Goal: Book appointment/travel/reservation

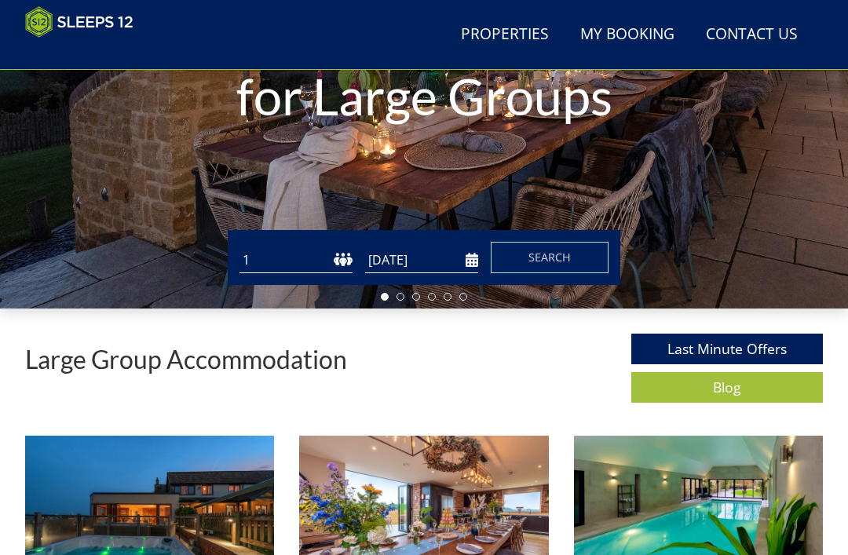
scroll to position [290, 0]
click at [283, 258] on select "1 2 3 4 5 6 7 8 9 10 11 12 13 14 15 16 17 18 19 20 21 22 23 24 25 26 27 28 29 3…" at bounding box center [296, 260] width 113 height 26
select select "12"
click at [462, 262] on input "[DATE]" at bounding box center [421, 260] width 113 height 26
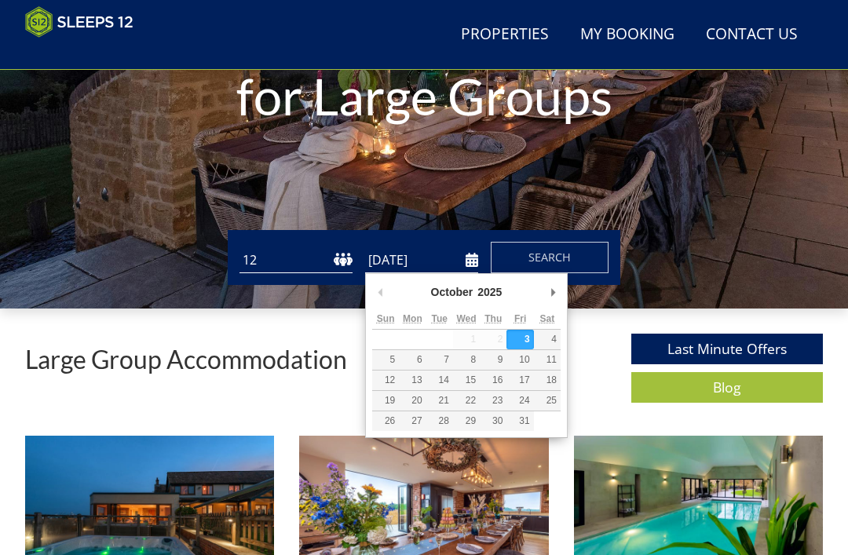
scroll to position [289, 0]
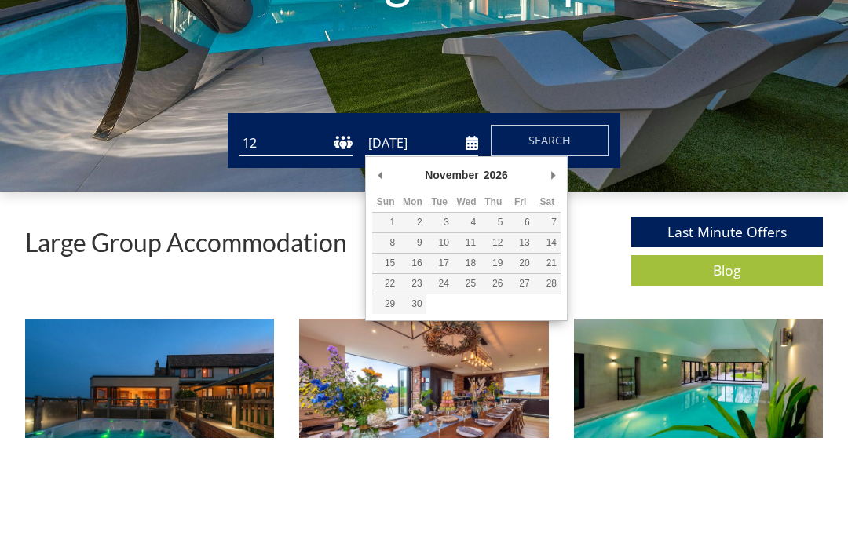
type input "[DATE]"
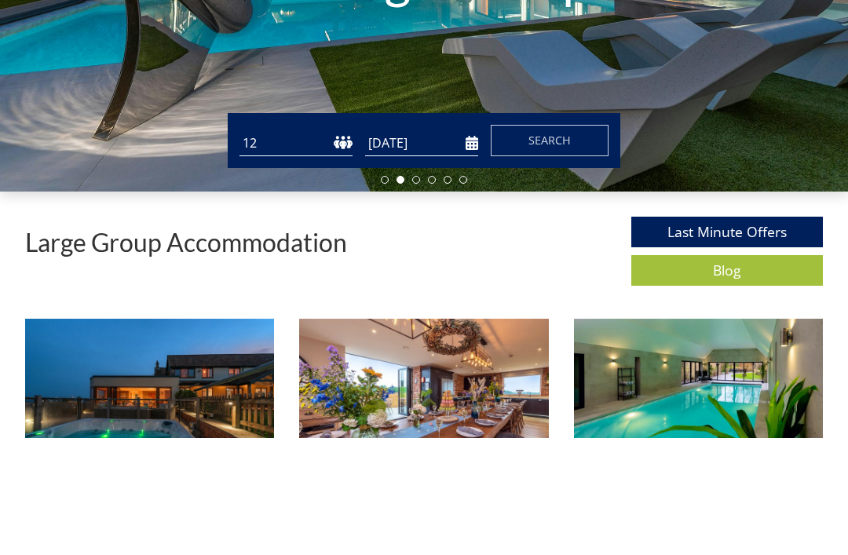
scroll to position [407, 0]
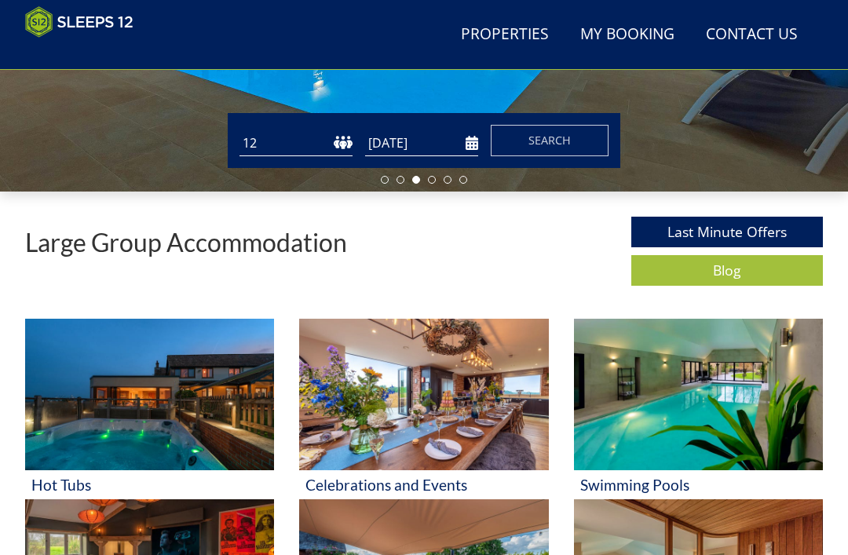
click at [543, 139] on span "Search" at bounding box center [550, 140] width 42 height 15
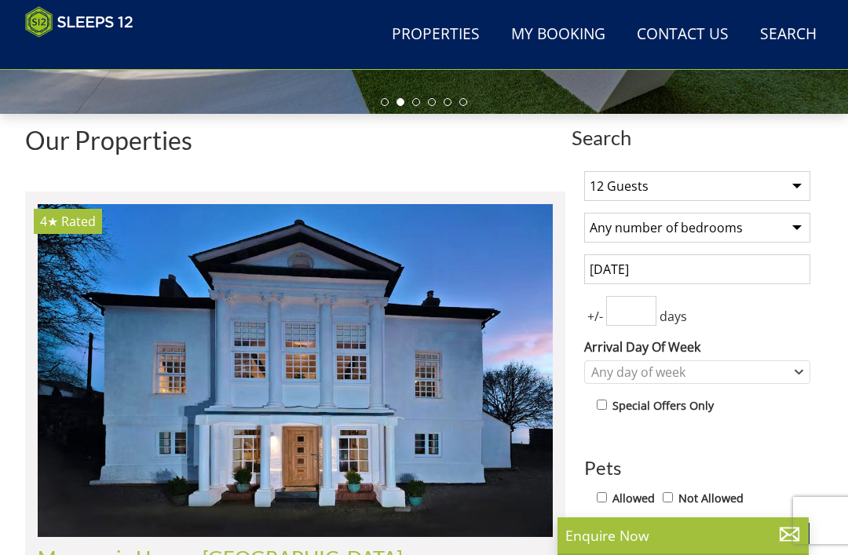
scroll to position [486, 0]
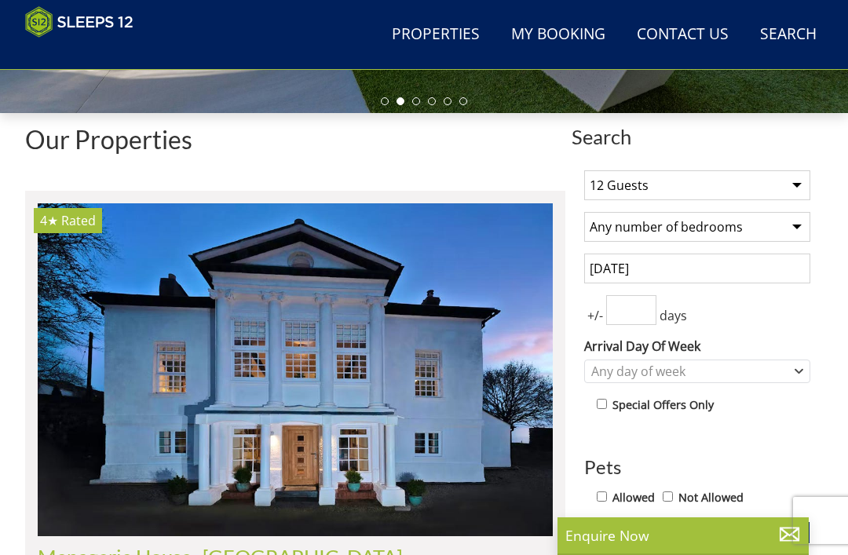
click at [792, 225] on select "Any number of bedrooms 4 Bedrooms 5 Bedrooms 6 Bedrooms 7 Bedrooms 8 Bedrooms 9…" at bounding box center [697, 227] width 226 height 30
select select "6"
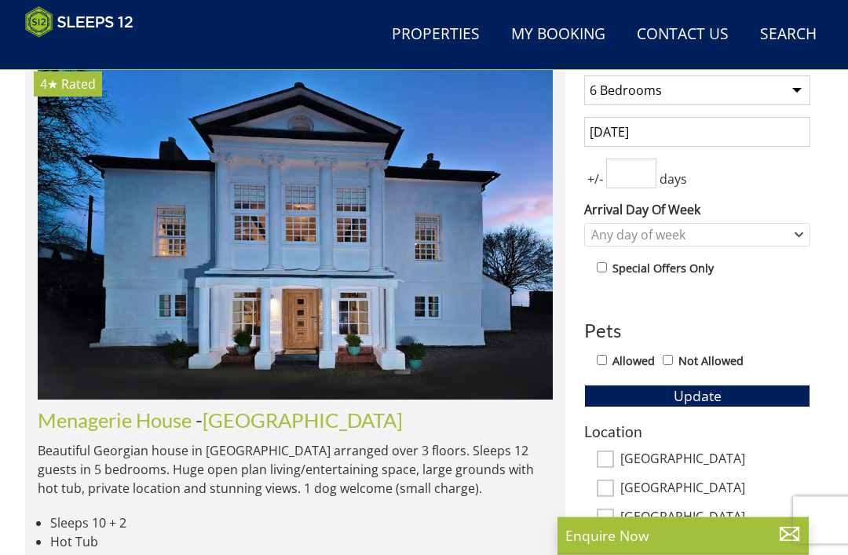
click at [672, 361] on input "Not Allowed" at bounding box center [668, 361] width 10 height 10
checkbox input "true"
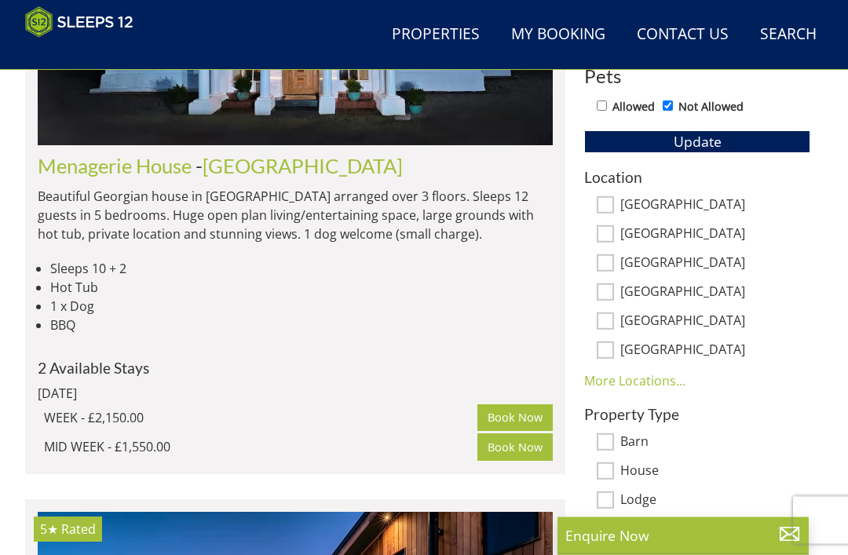
scroll to position [902, 0]
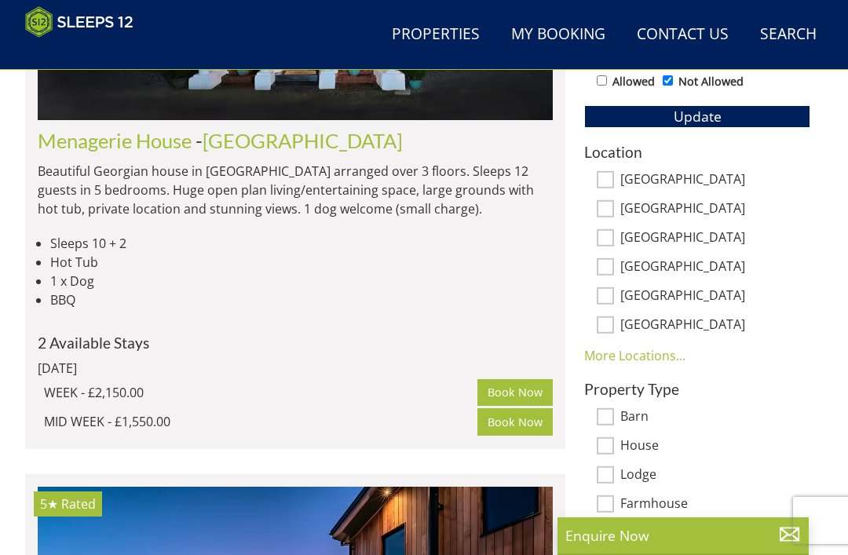
click at [599, 181] on input "[GEOGRAPHIC_DATA]" at bounding box center [605, 179] width 17 height 17
checkbox input "true"
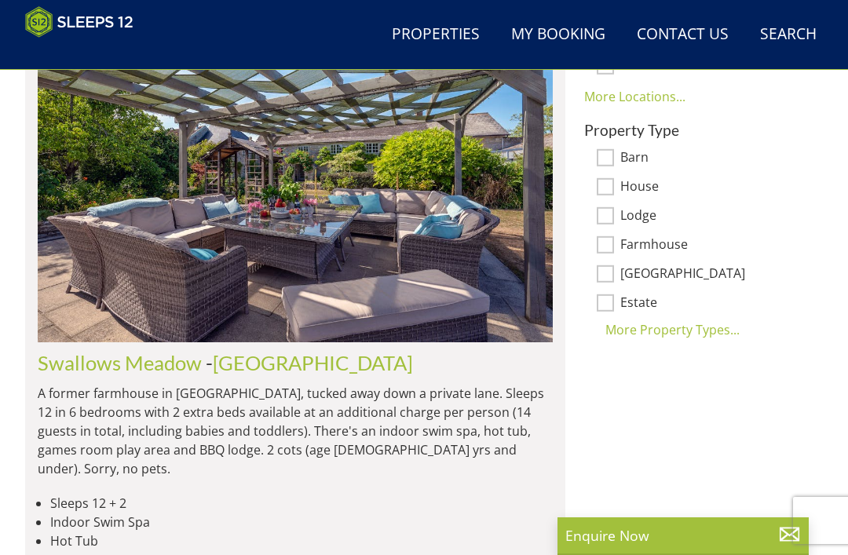
scroll to position [1238, 0]
click at [357, 241] on img at bounding box center [295, 176] width 515 height 333
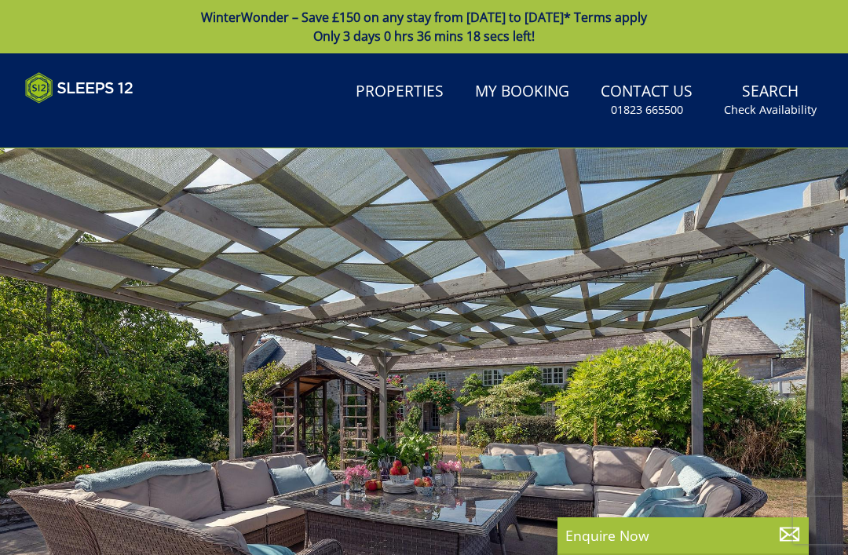
scroll to position [1238, 0]
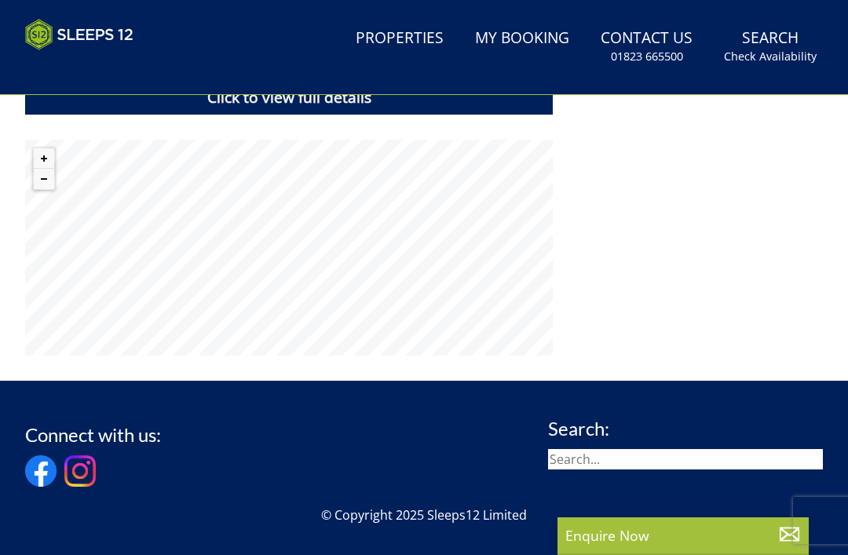
select select "6"
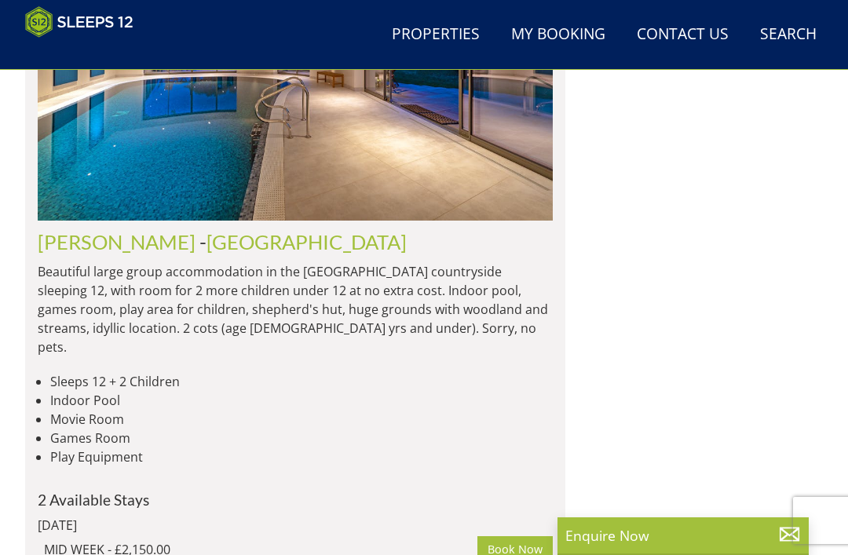
scroll to position [1975, 0]
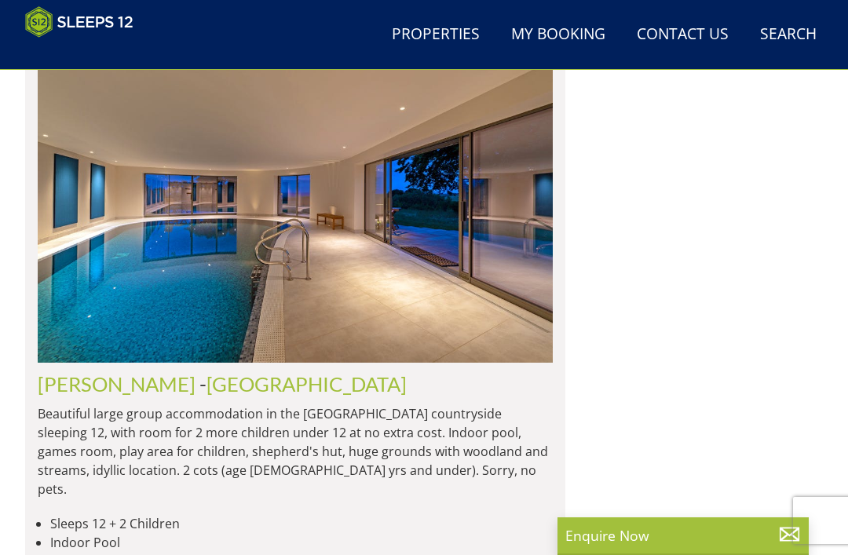
click at [328, 267] on img at bounding box center [295, 196] width 515 height 333
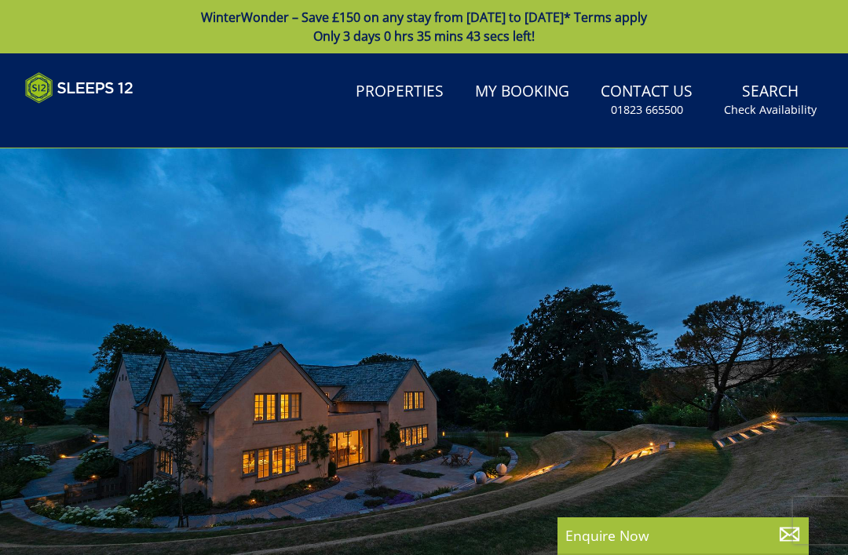
select select "6"
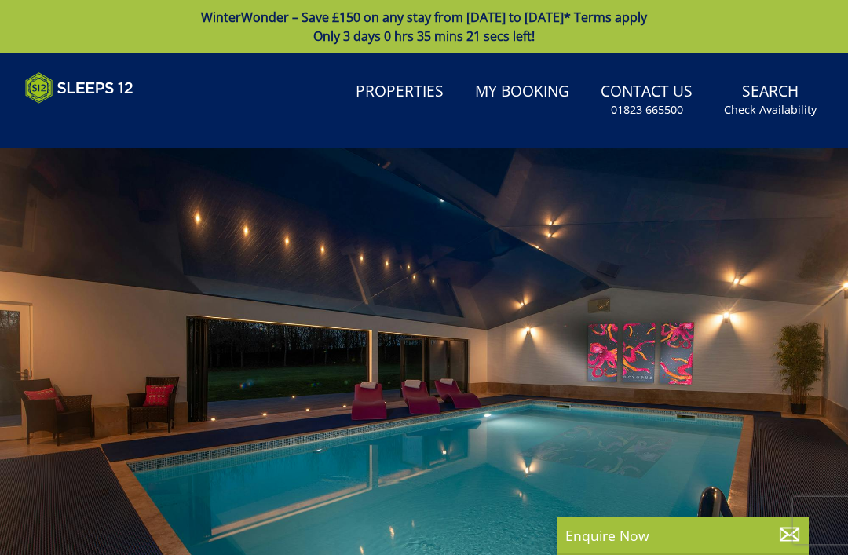
click at [766, 89] on link "Search Check Availability" at bounding box center [770, 100] width 105 height 51
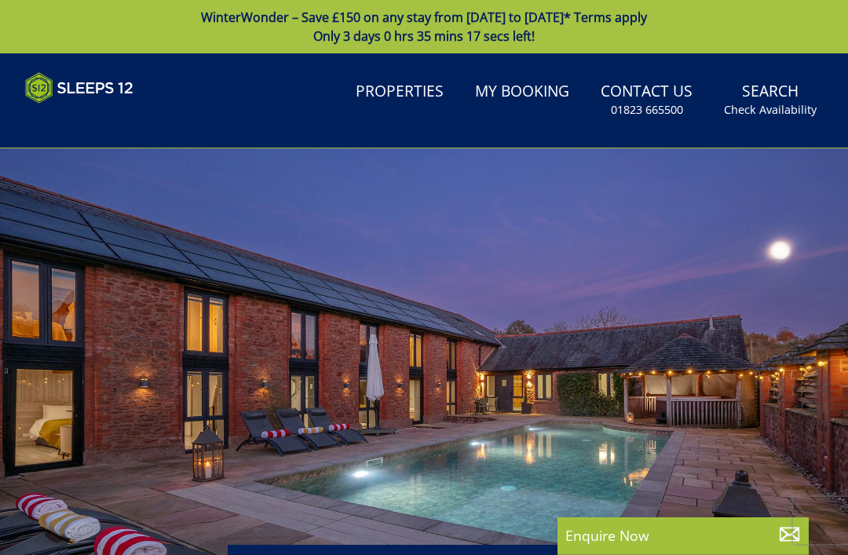
select select "12"
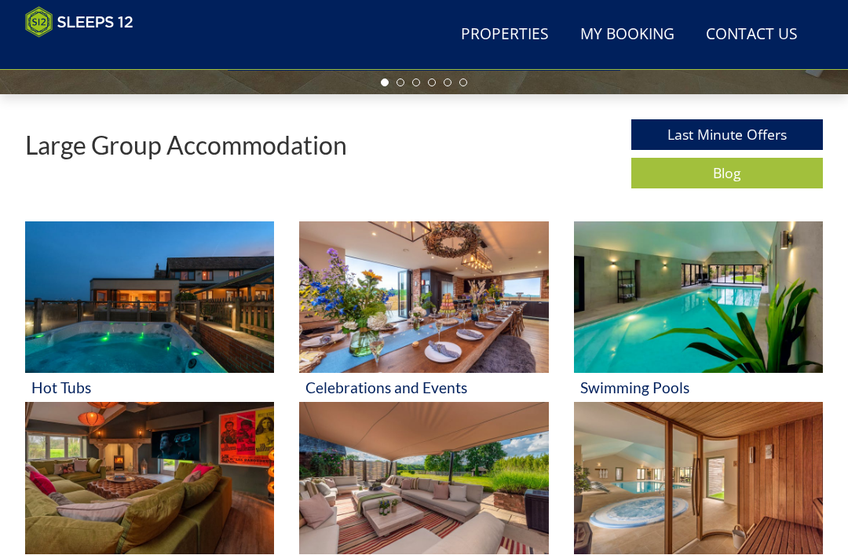
scroll to position [504, 0]
click at [174, 320] on img at bounding box center [149, 298] width 249 height 152
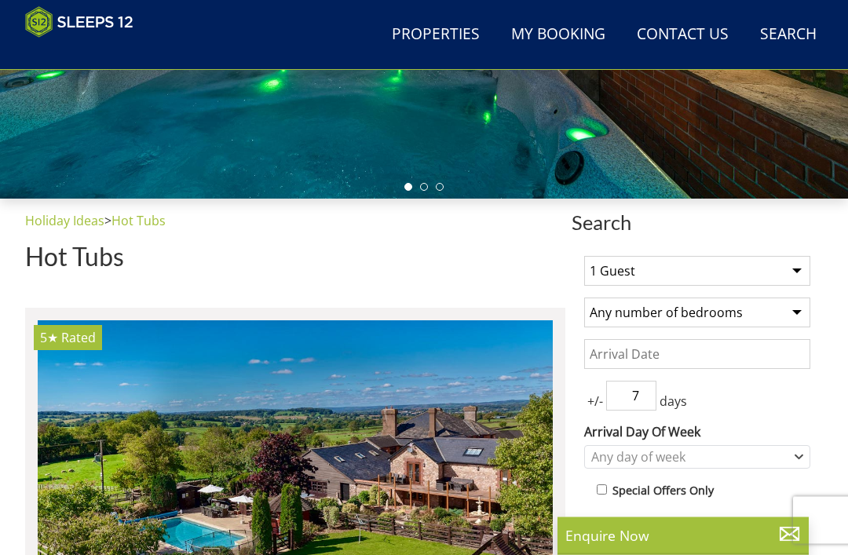
scroll to position [400, 0]
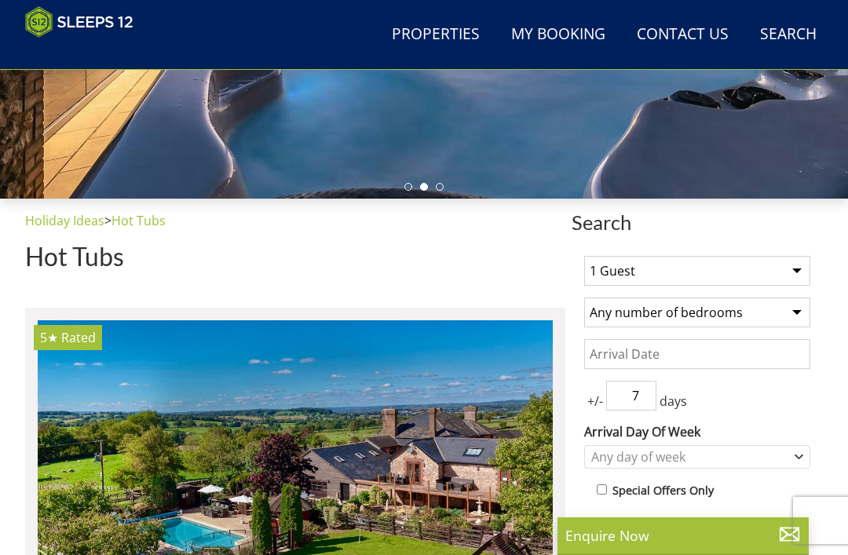
click at [790, 271] on select "1 Guest 2 Guests 3 Guests 4 Guests 5 Guests 6 Guests 7 Guests 8 Guests 9 Guests…" at bounding box center [697, 271] width 226 height 30
select select "12"
click at [791, 310] on select "Any number of bedrooms 4 Bedrooms 5 Bedrooms 6 Bedrooms 7 Bedrooms 8 Bedrooms 9…" at bounding box center [697, 313] width 226 height 30
select select "6"
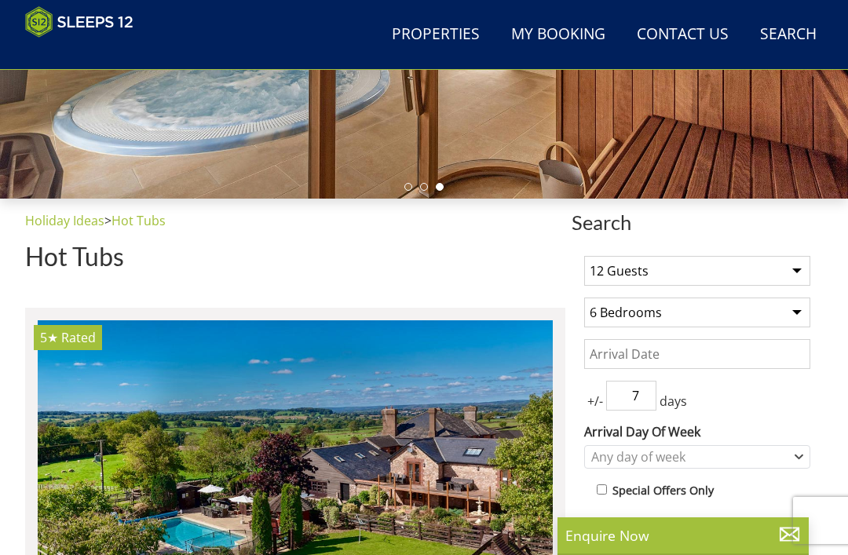
click at [604, 349] on input "Date" at bounding box center [697, 354] width 226 height 30
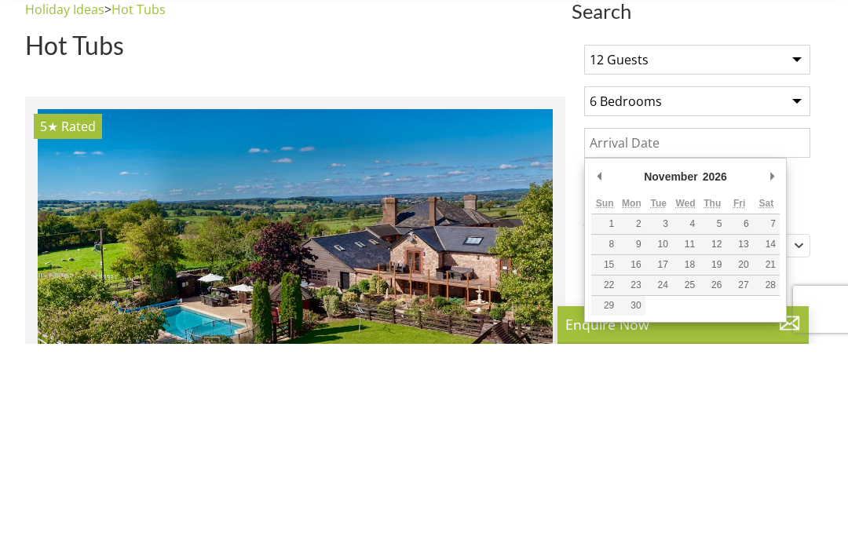
type input "[DATE]"
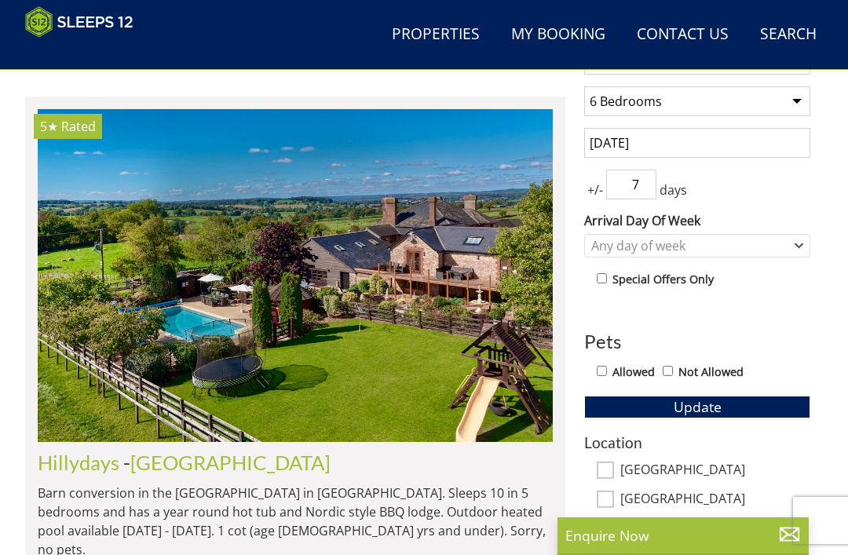
click at [673, 366] on input "Not Allowed" at bounding box center [668, 371] width 10 height 10
checkbox input "true"
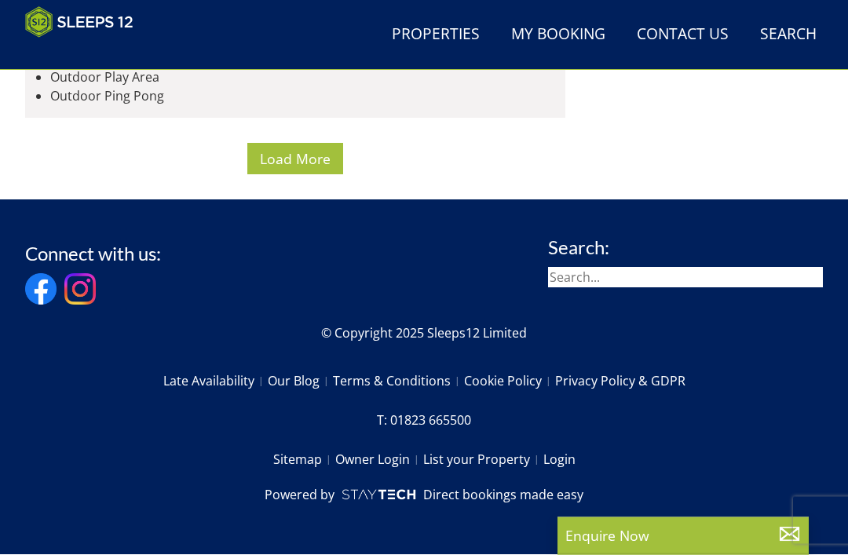
scroll to position [11789, 0]
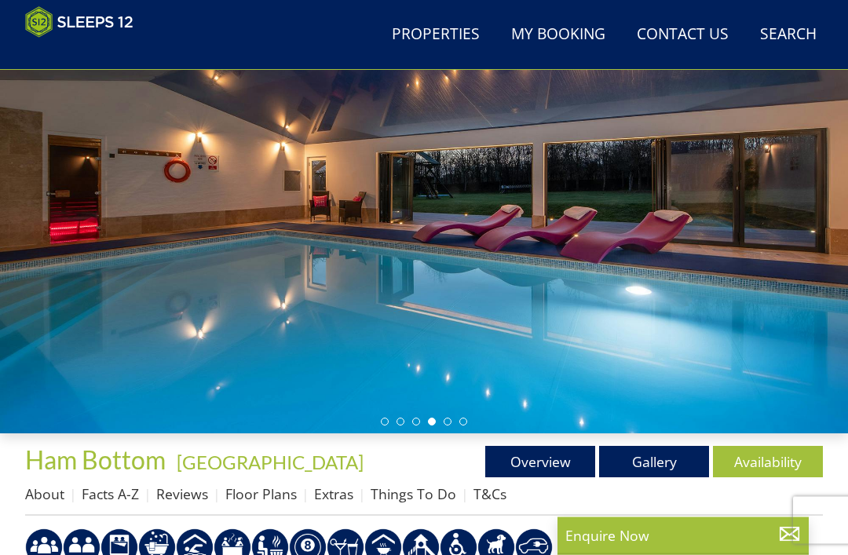
scroll to position [165, 0]
click at [645, 461] on link "Gallery" at bounding box center [654, 461] width 110 height 31
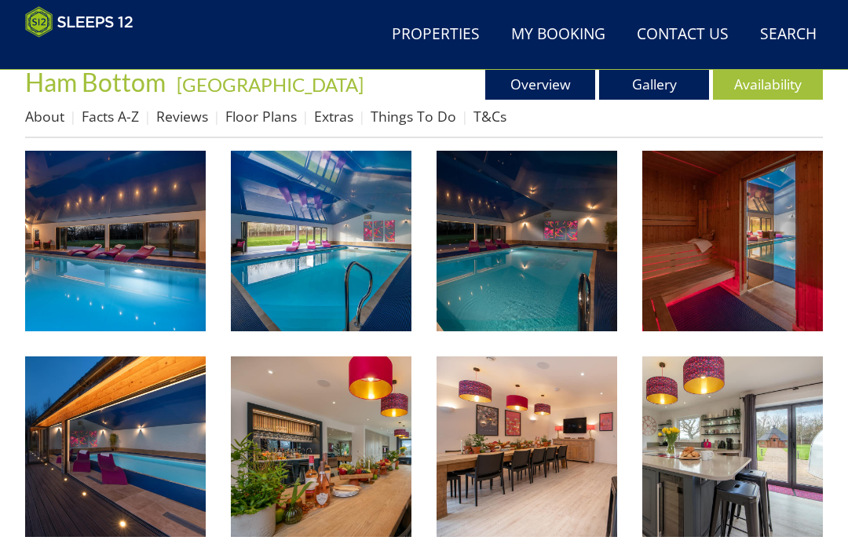
scroll to position [524, 0]
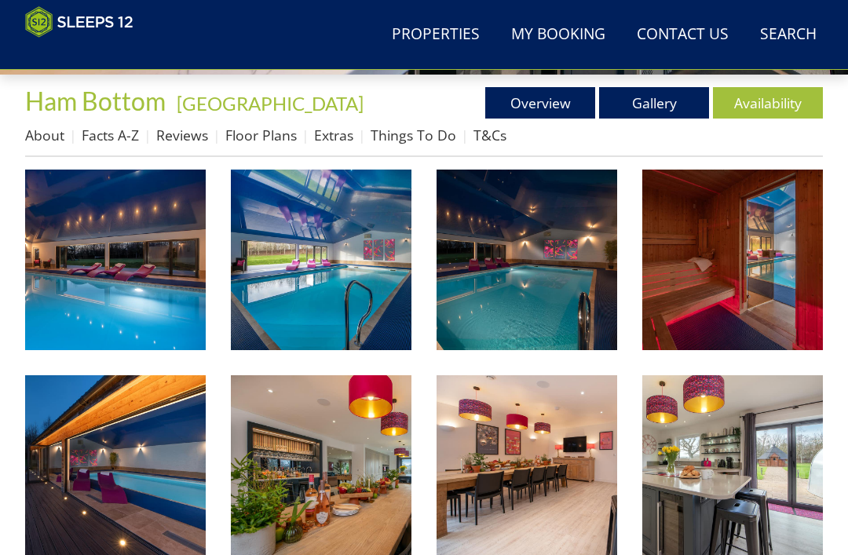
click at [247, 139] on link "Floor Plans" at bounding box center [260, 135] width 71 height 19
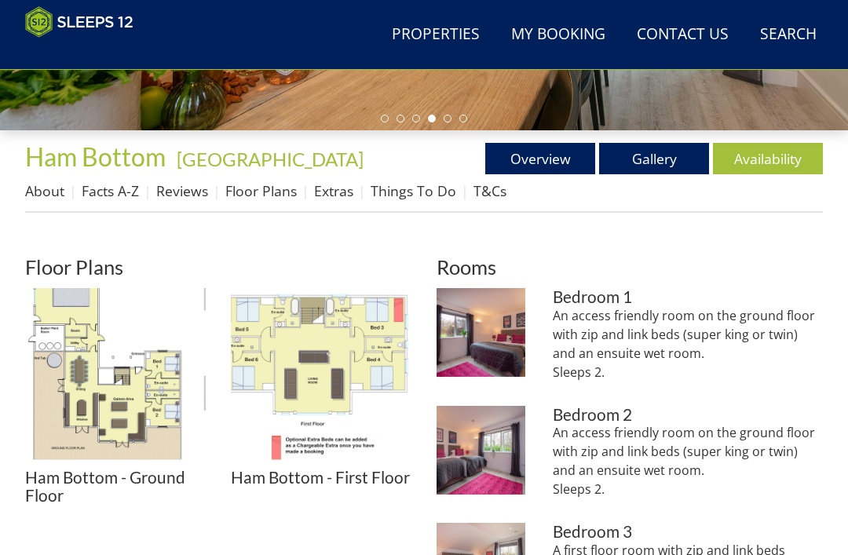
scroll to position [469, 0]
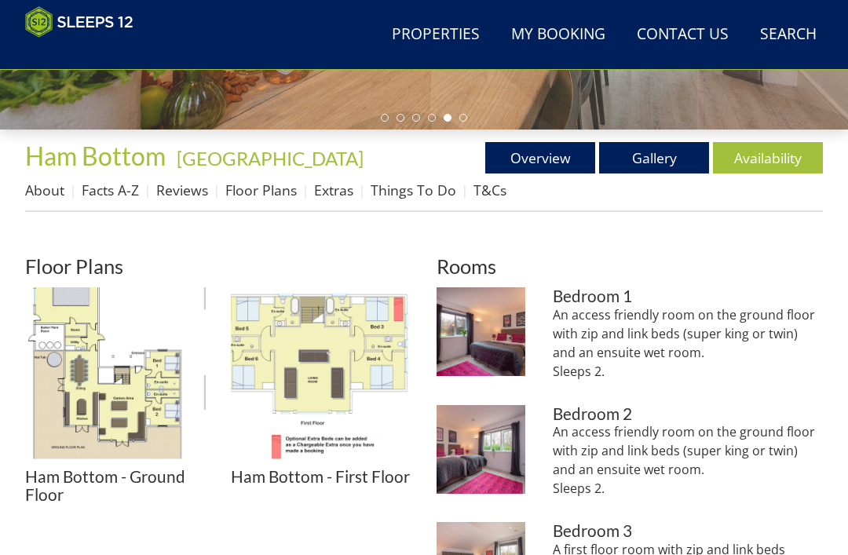
click at [90, 346] on img at bounding box center [115, 378] width 181 height 181
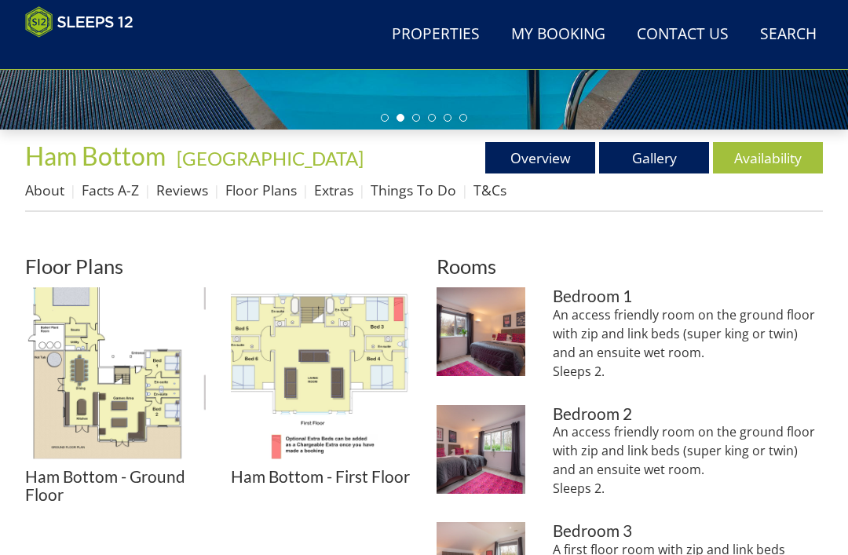
click at [365, 361] on img at bounding box center [321, 378] width 181 height 181
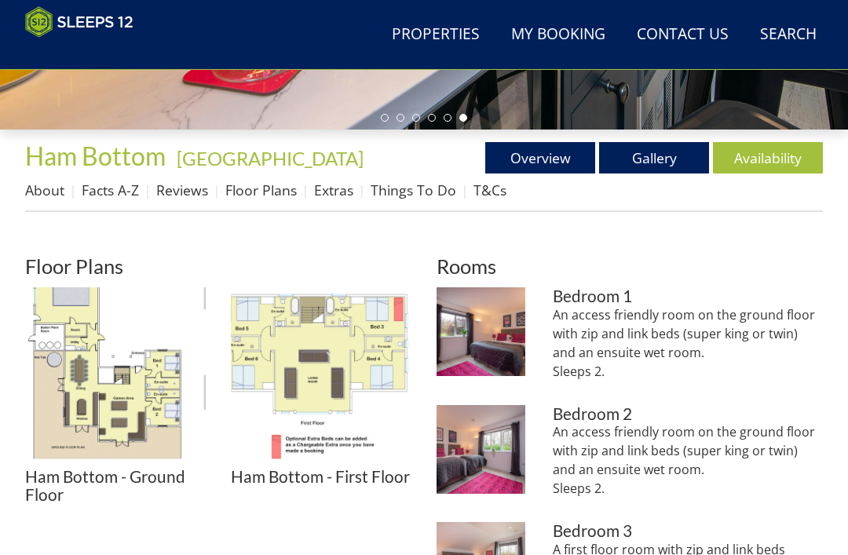
click at [538, 156] on link "Overview" at bounding box center [541, 157] width 110 height 31
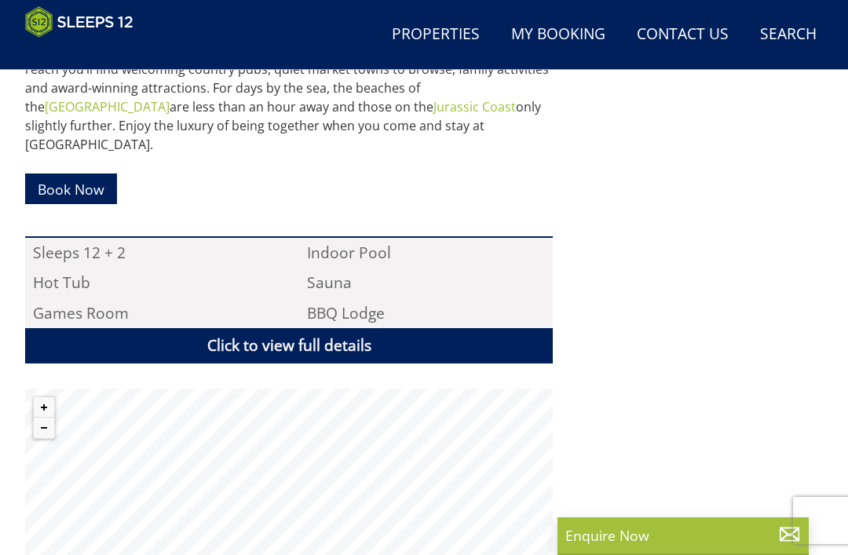
scroll to position [940, 0]
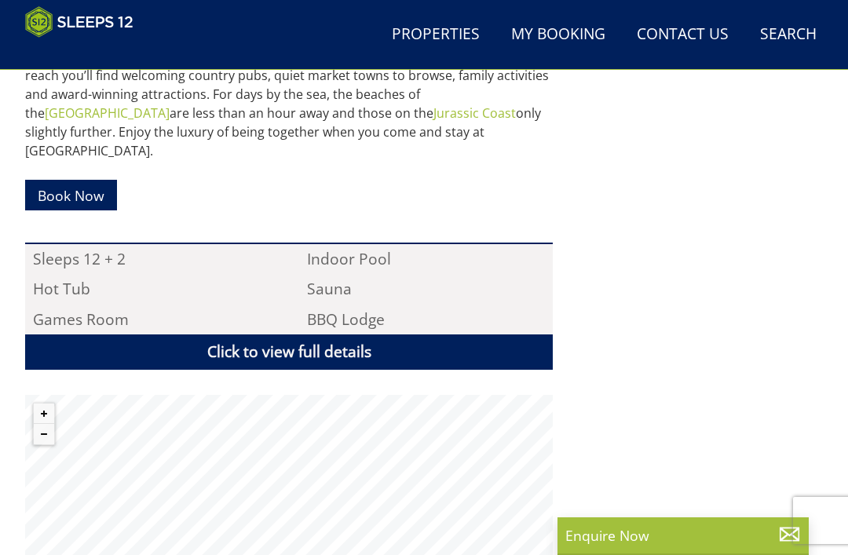
click at [288, 335] on link "Click to view full details" at bounding box center [289, 352] width 528 height 35
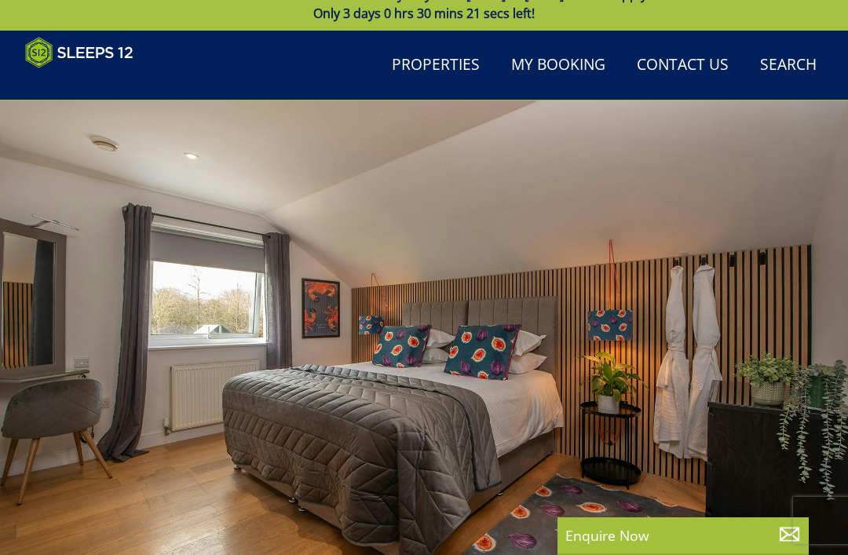
scroll to position [0, 0]
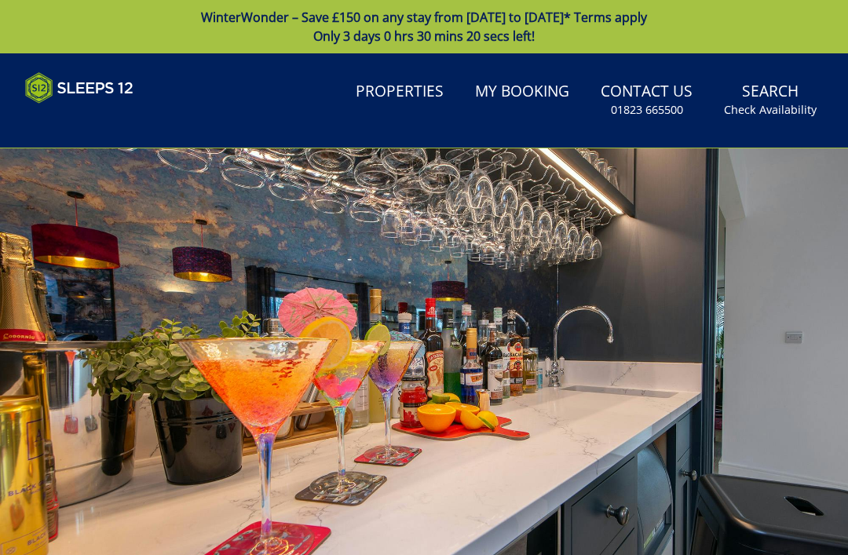
scroll to position [524, 0]
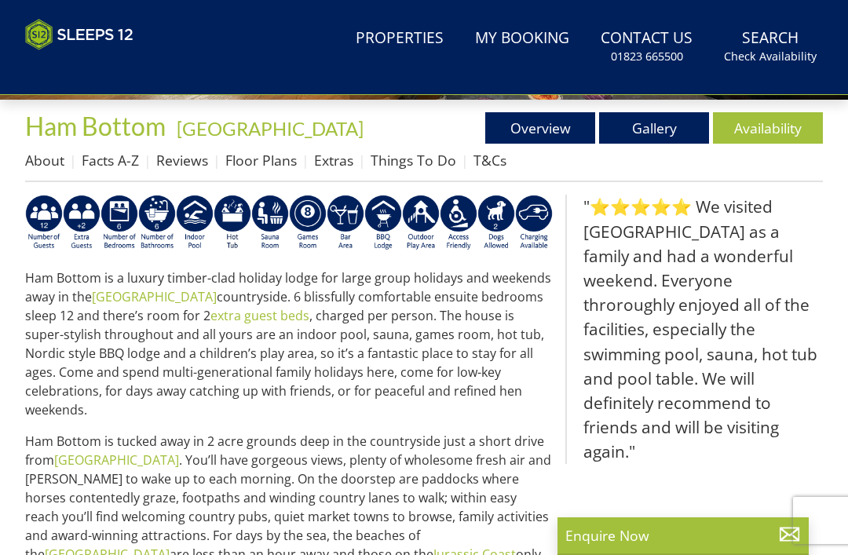
scroll to position [165, 0]
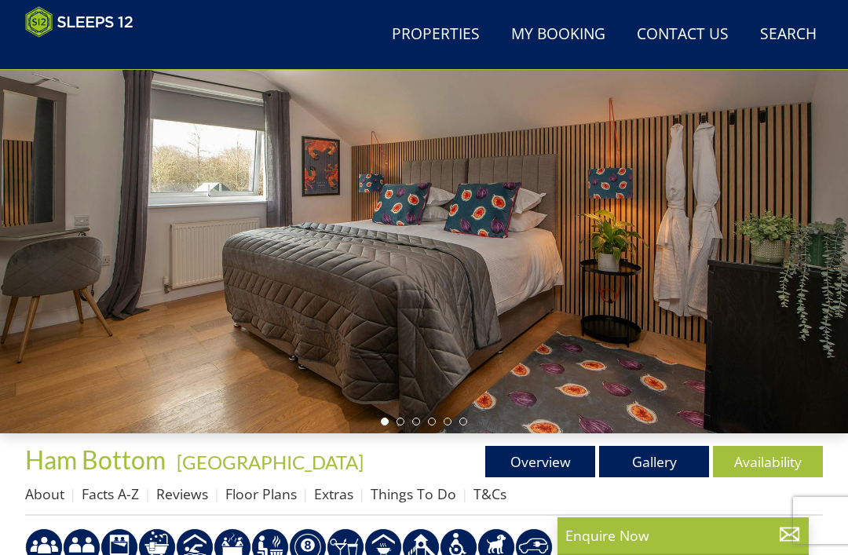
select select "12"
select select "6"
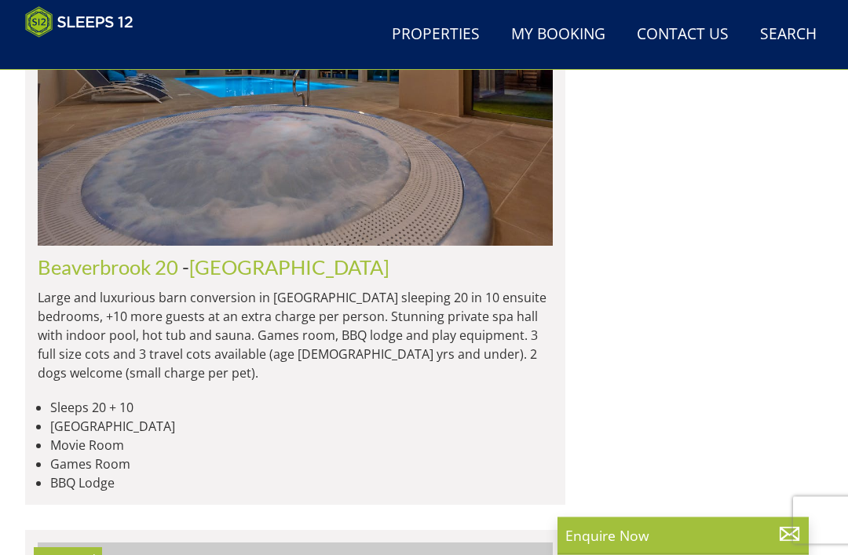
scroll to position [6810, 0]
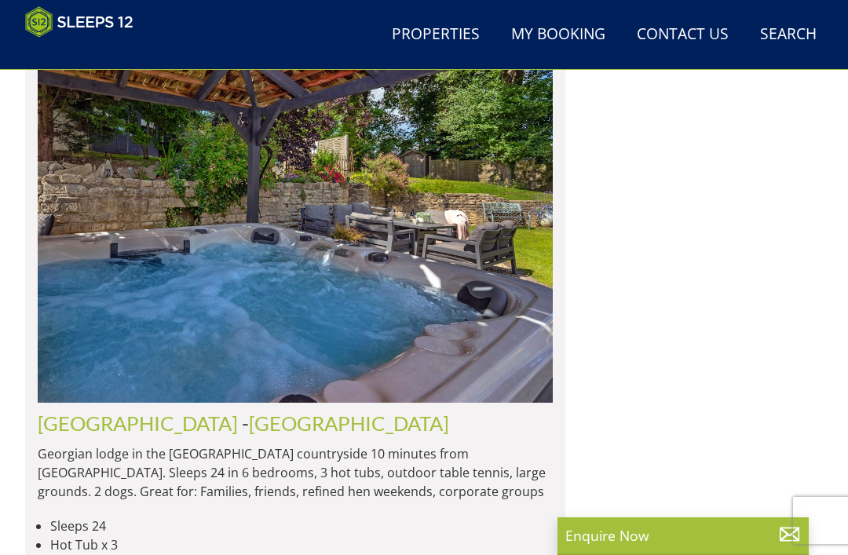
scroll to position [8767, 0]
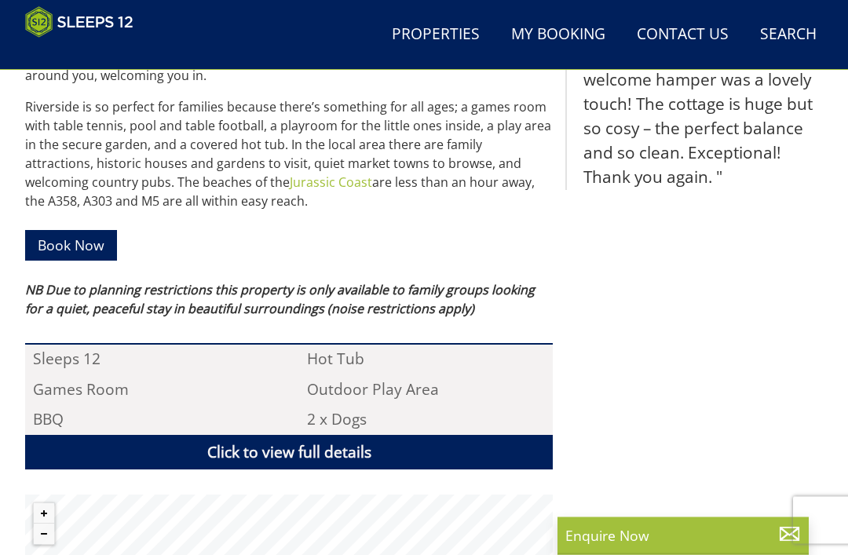
scroll to position [896, 0]
click at [312, 435] on link "Click to view full details" at bounding box center [289, 452] width 528 height 35
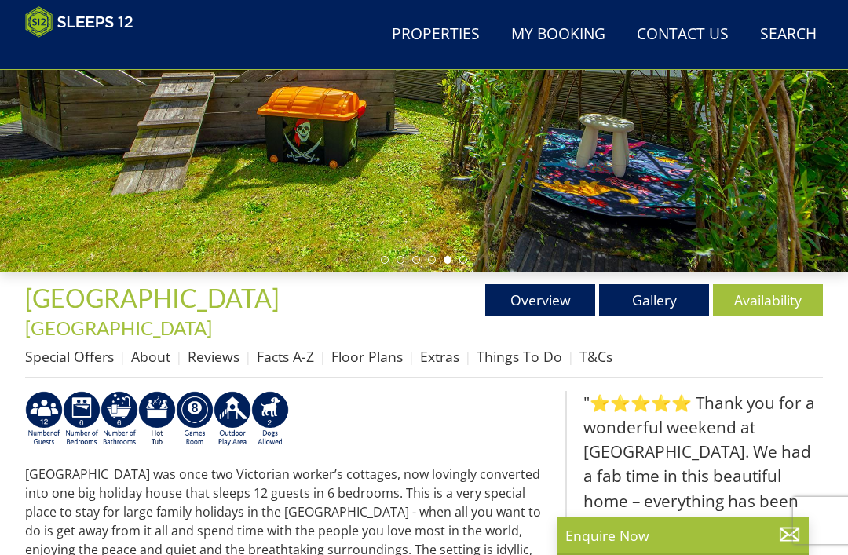
scroll to position [313, 0]
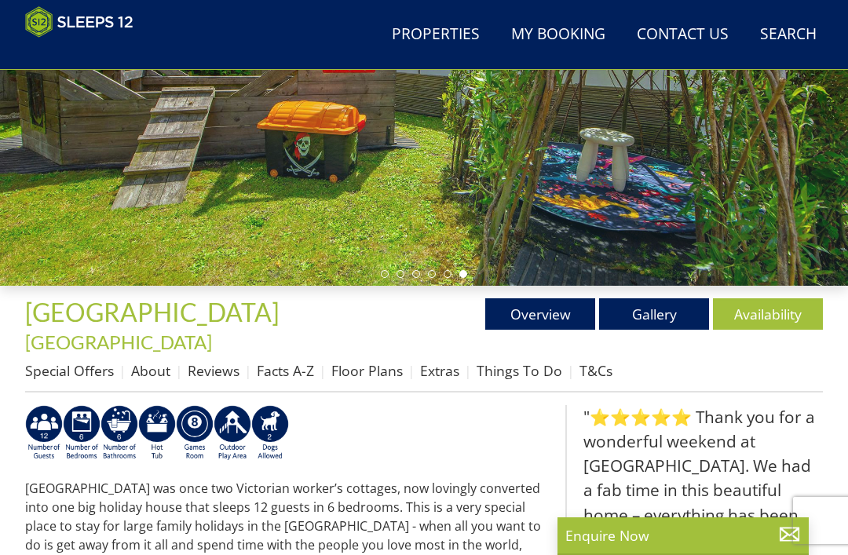
click at [360, 361] on link "Floor Plans" at bounding box center [367, 370] width 71 height 19
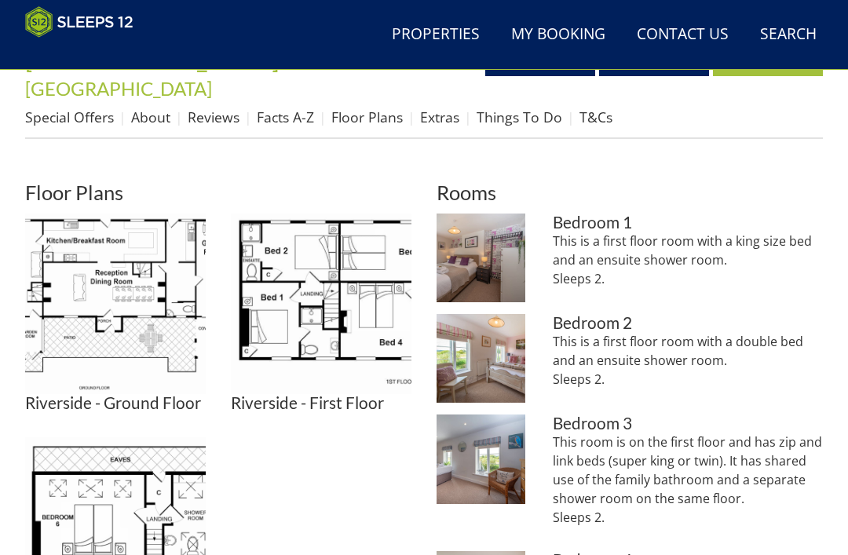
scroll to position [584, 0]
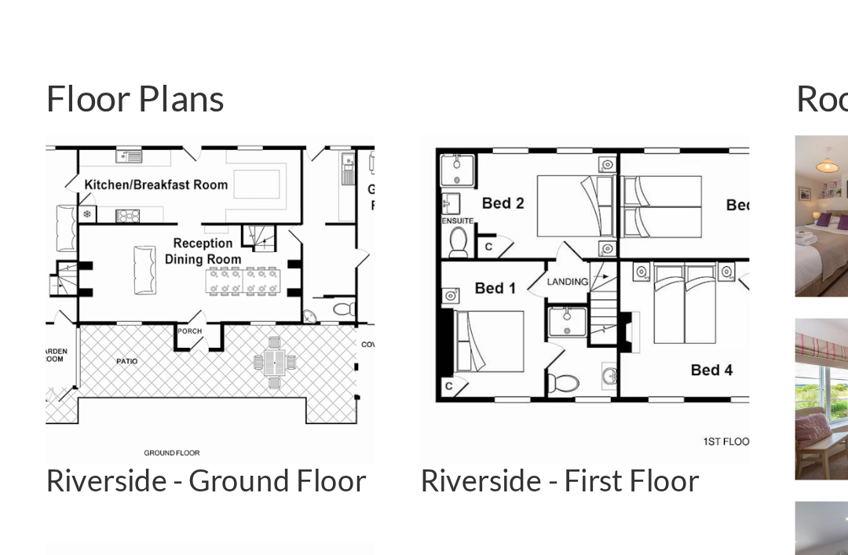
click at [130, 196] on img at bounding box center [115, 286] width 181 height 181
click at [147, 196] on img at bounding box center [115, 286] width 181 height 181
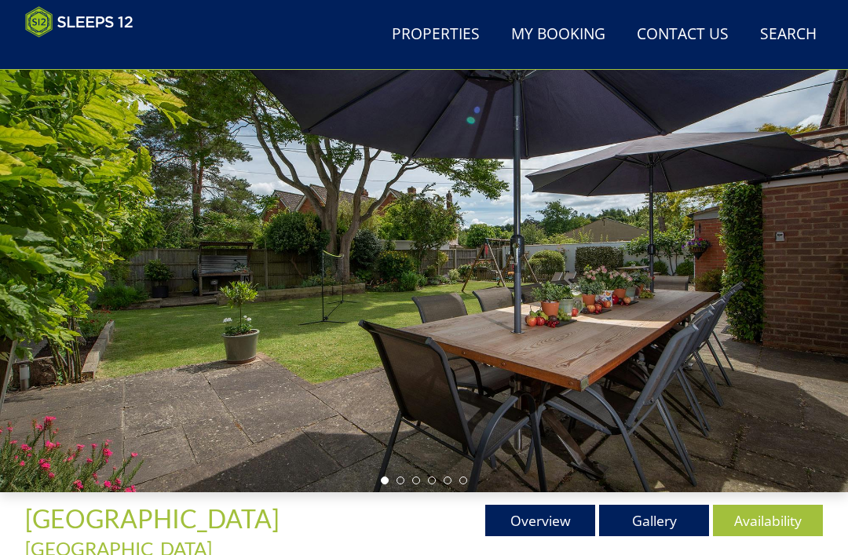
scroll to position [0, 0]
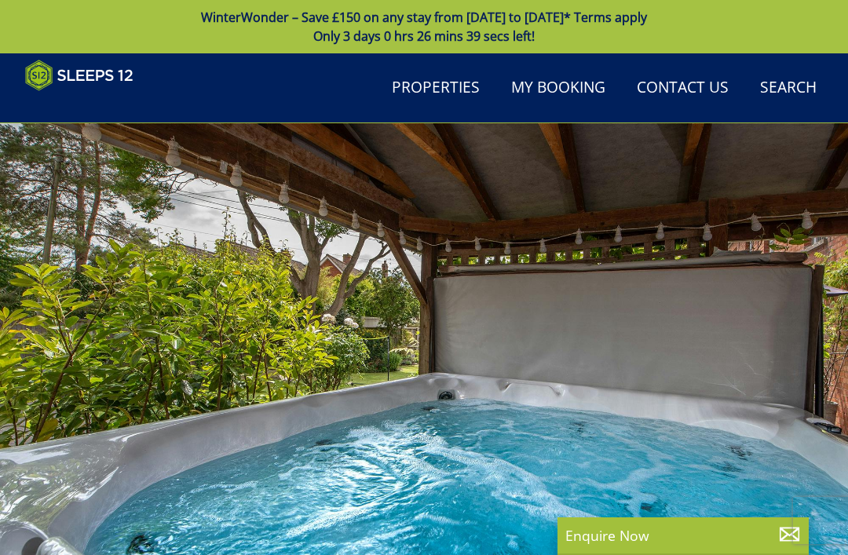
scroll to position [313, 0]
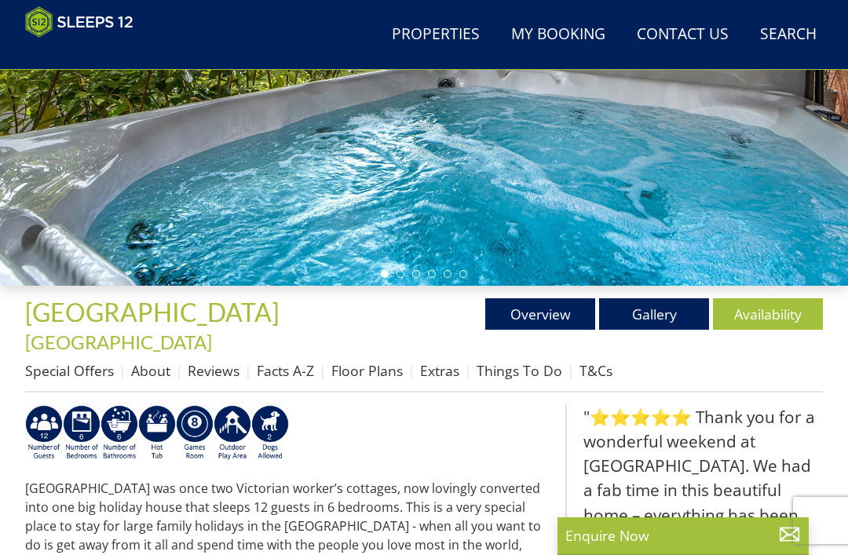
select select "12"
select select "6"
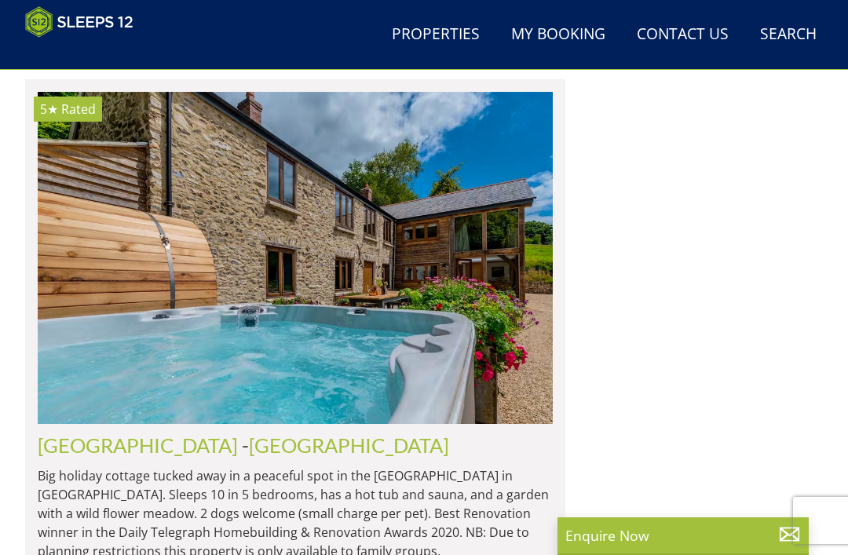
scroll to position [8153, 0]
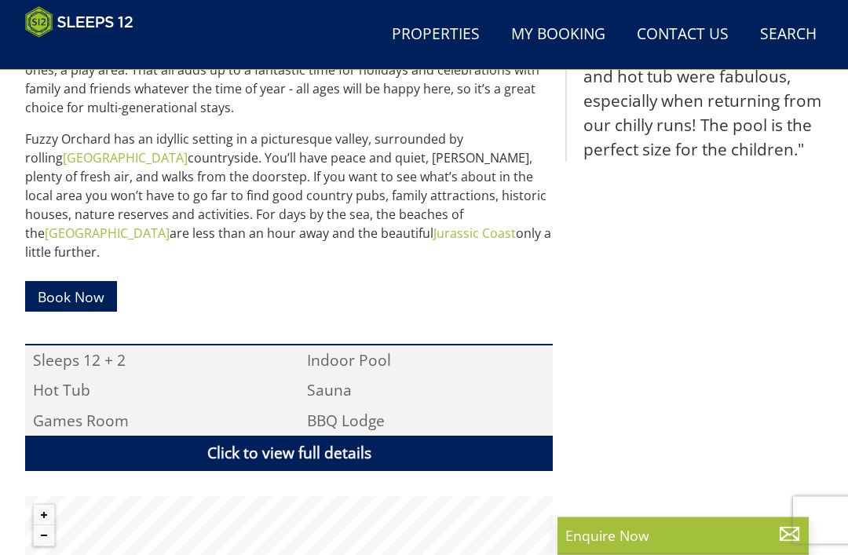
scroll to position [802, 0]
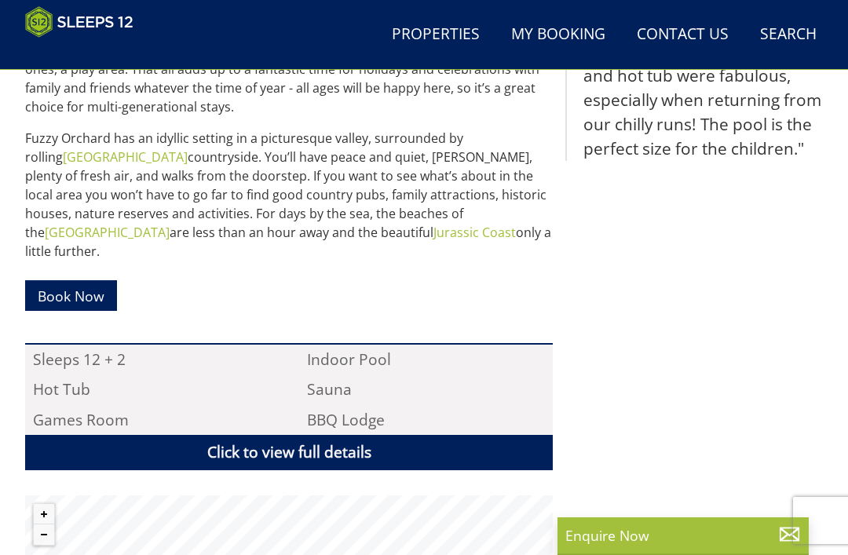
click at [292, 435] on link "Click to view full details" at bounding box center [289, 452] width 528 height 35
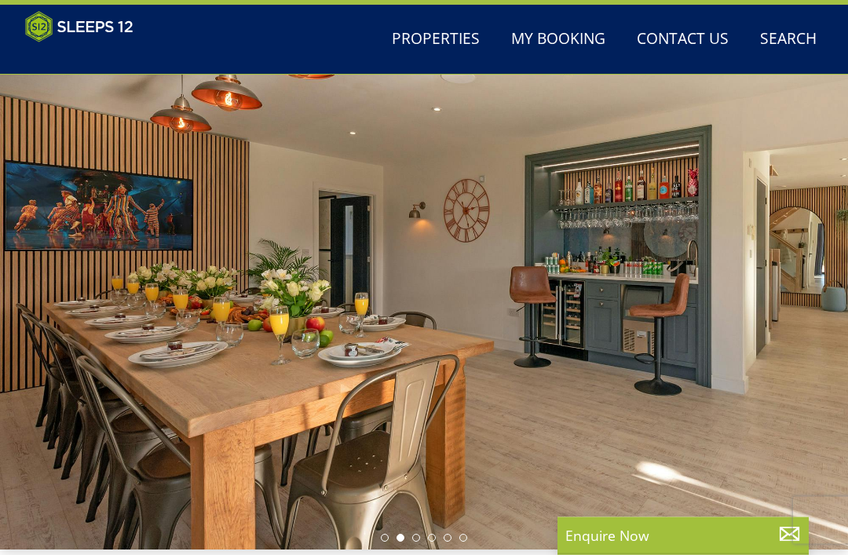
scroll to position [0, 0]
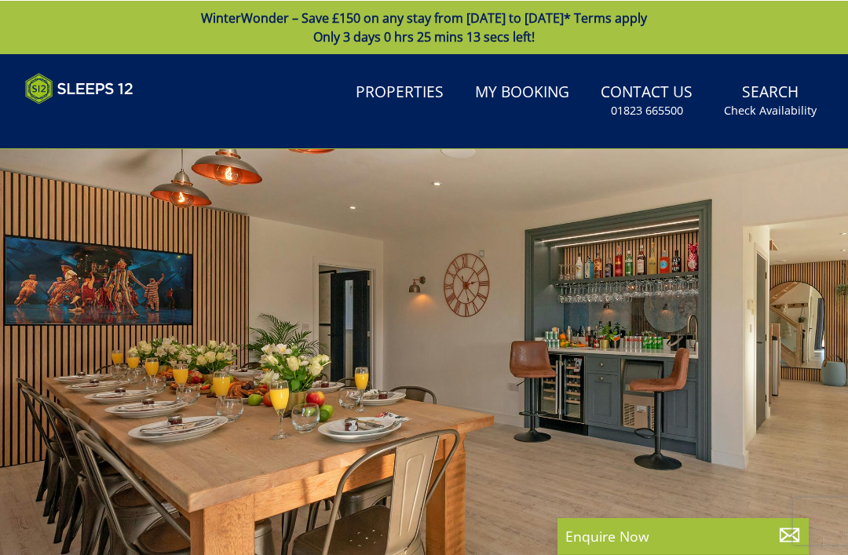
select select "12"
select select "6"
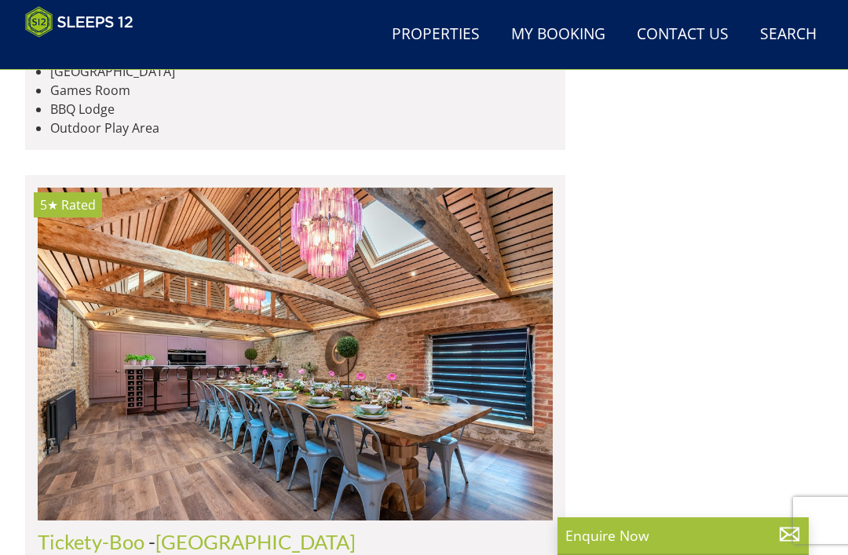
click at [337, 327] on img at bounding box center [295, 354] width 515 height 333
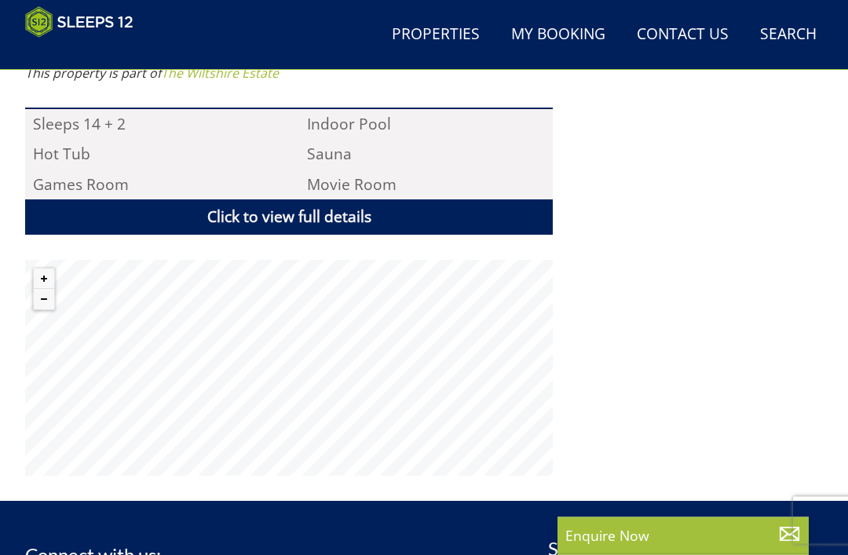
scroll to position [1067, 0]
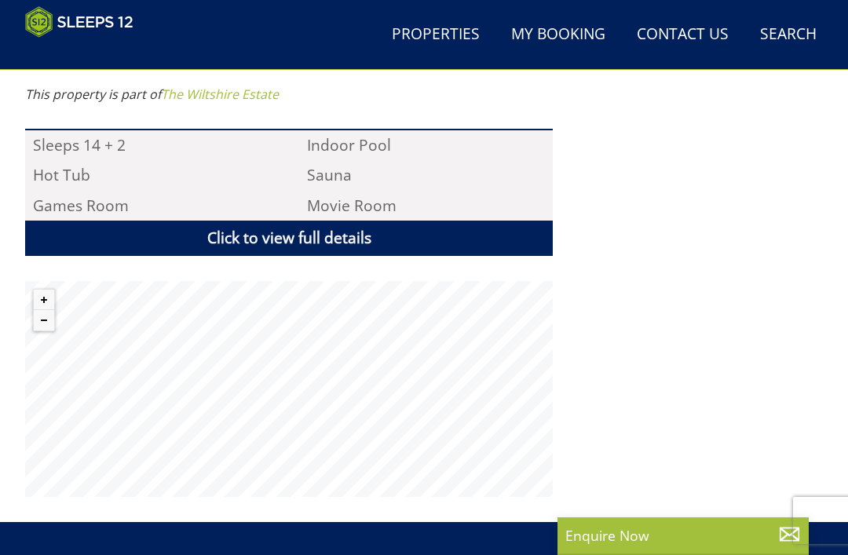
click at [267, 229] on link "Click to view full details" at bounding box center [289, 238] width 528 height 35
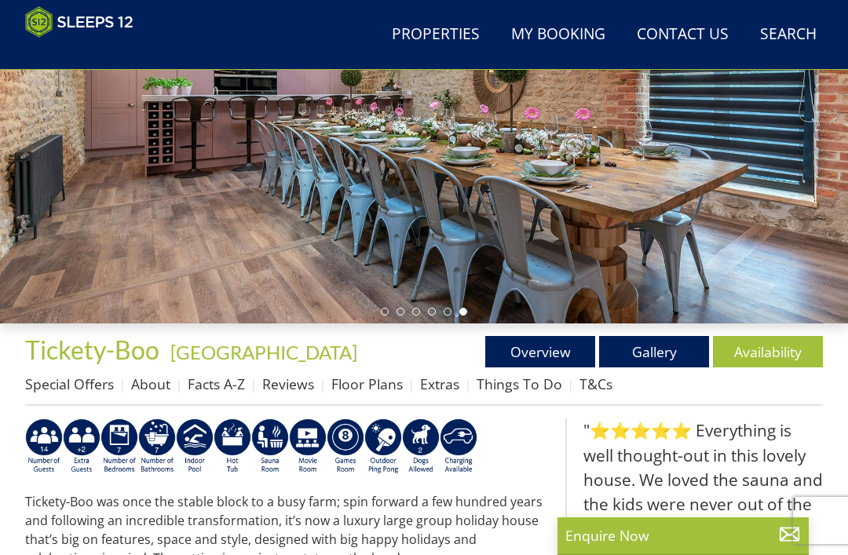
scroll to position [264, 0]
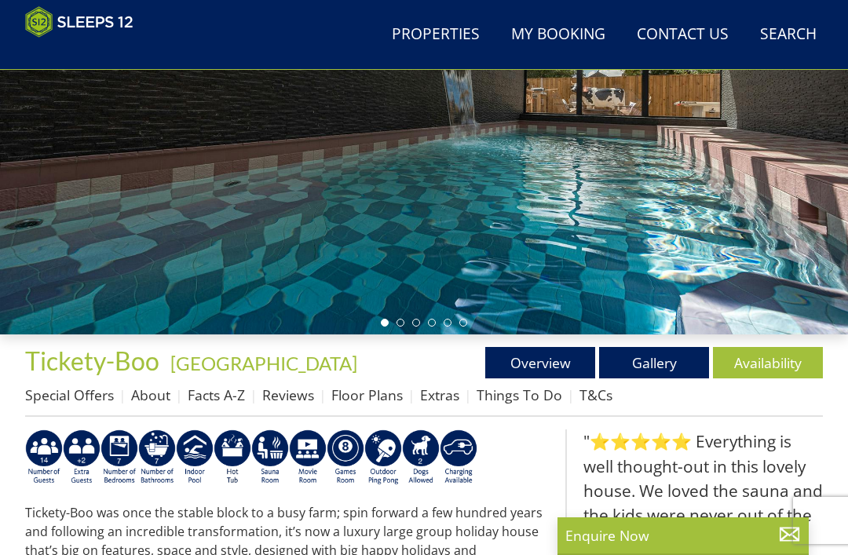
click at [753, 367] on link "Availability" at bounding box center [768, 362] width 110 height 31
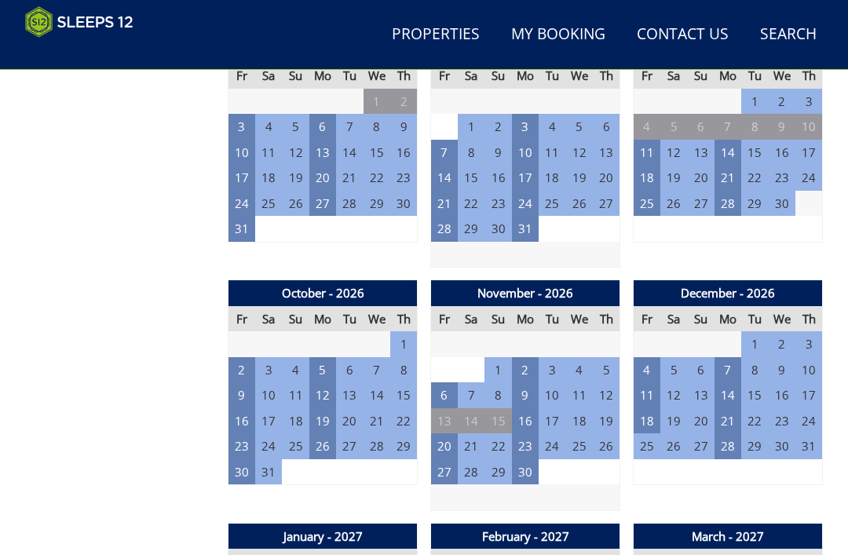
scroll to position [1387, 0]
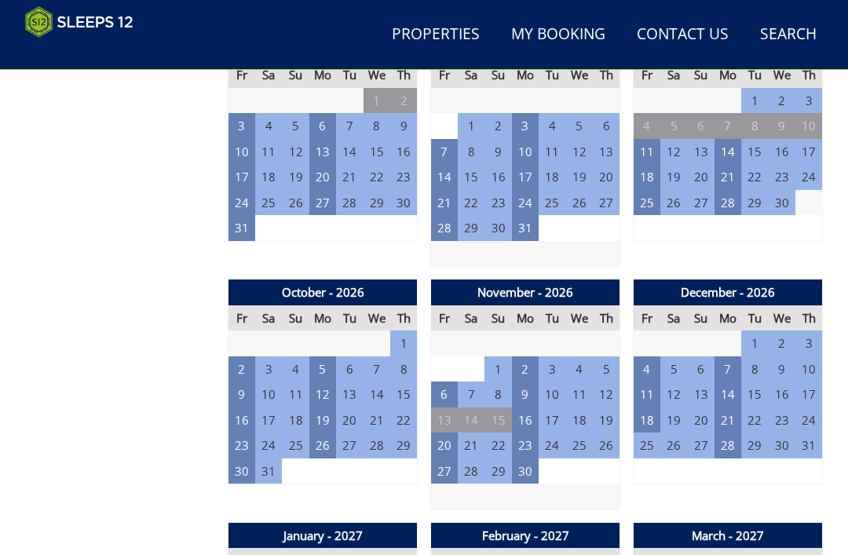
click at [529, 382] on td "9" at bounding box center [525, 395] width 27 height 26
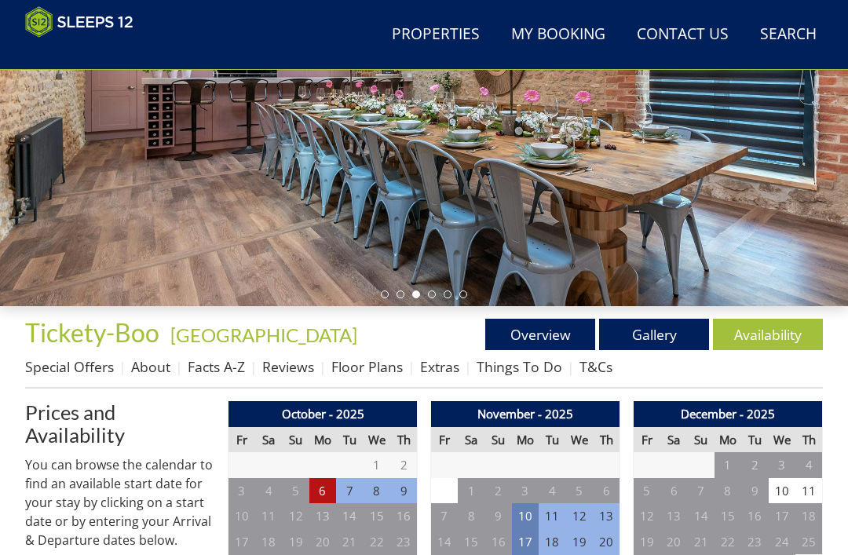
scroll to position [293, 0]
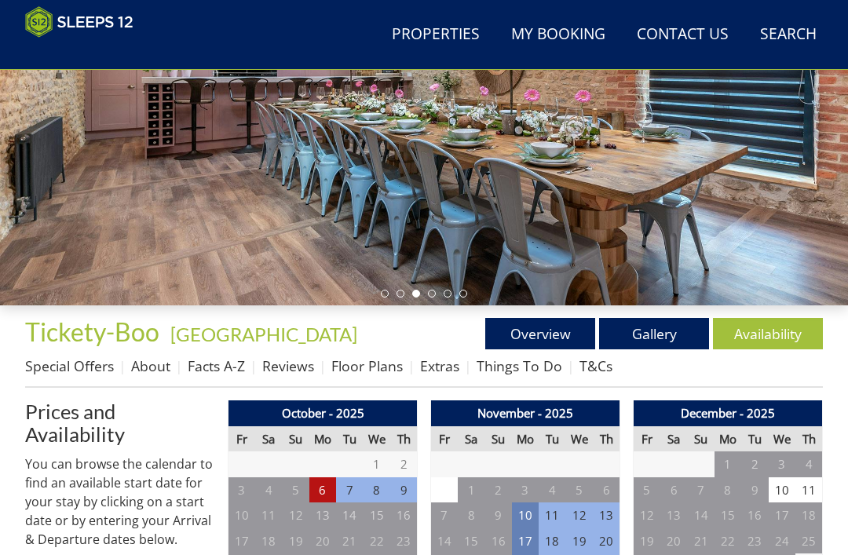
click at [357, 369] on link "Floor Plans" at bounding box center [367, 366] width 71 height 19
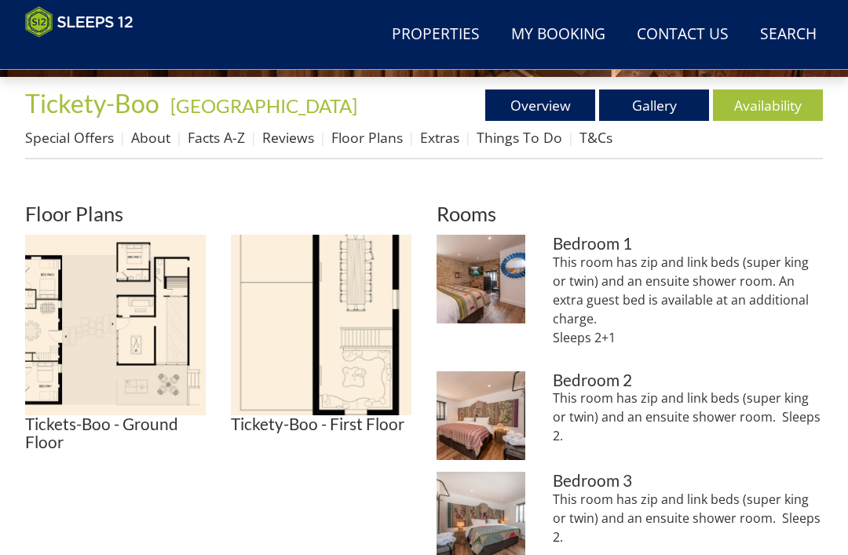
scroll to position [520, 0]
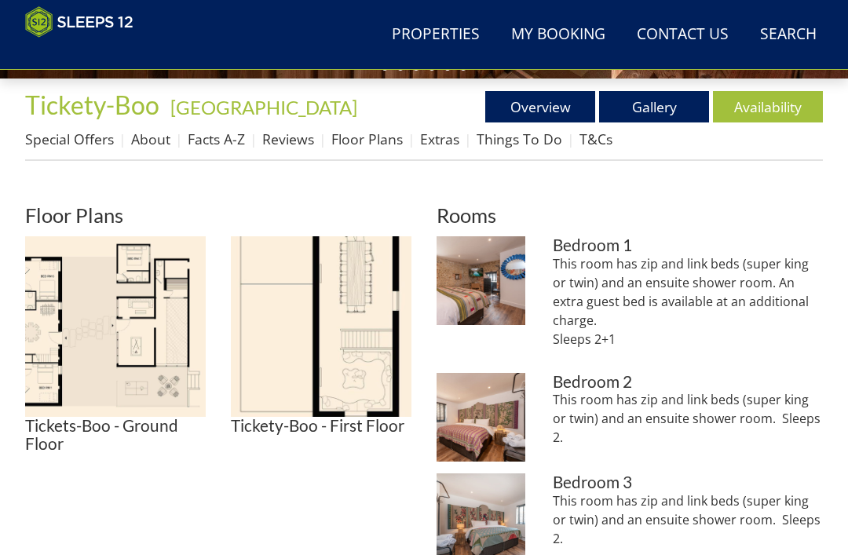
click at [119, 339] on img at bounding box center [115, 326] width 181 height 181
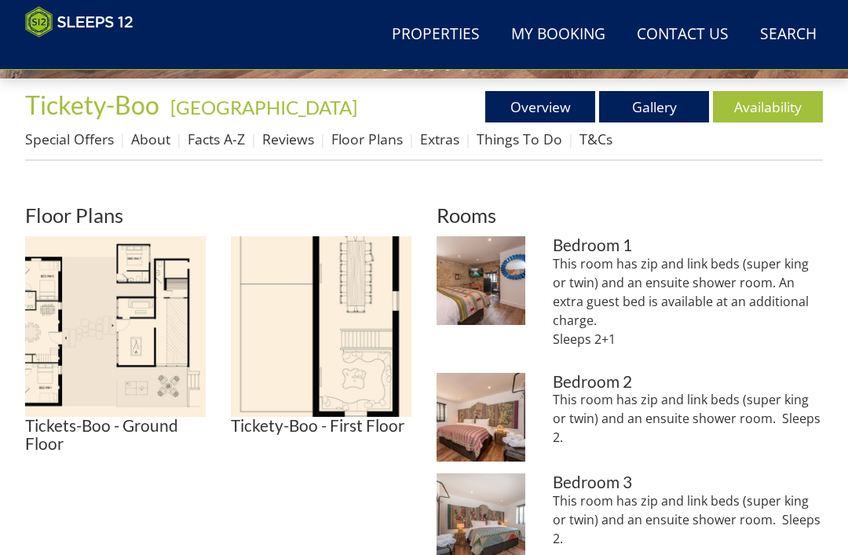
click at [352, 348] on img at bounding box center [321, 326] width 181 height 181
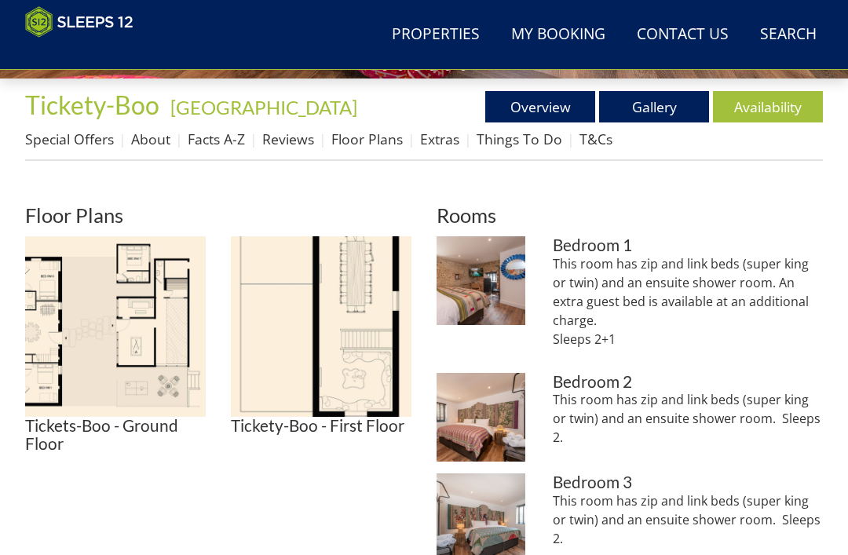
click at [646, 104] on link "Gallery" at bounding box center [654, 106] width 110 height 31
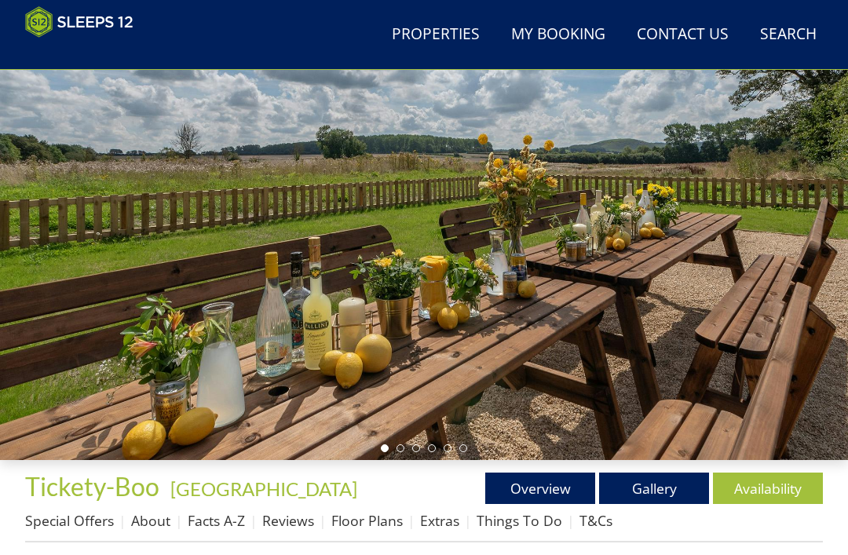
scroll to position [137, 0]
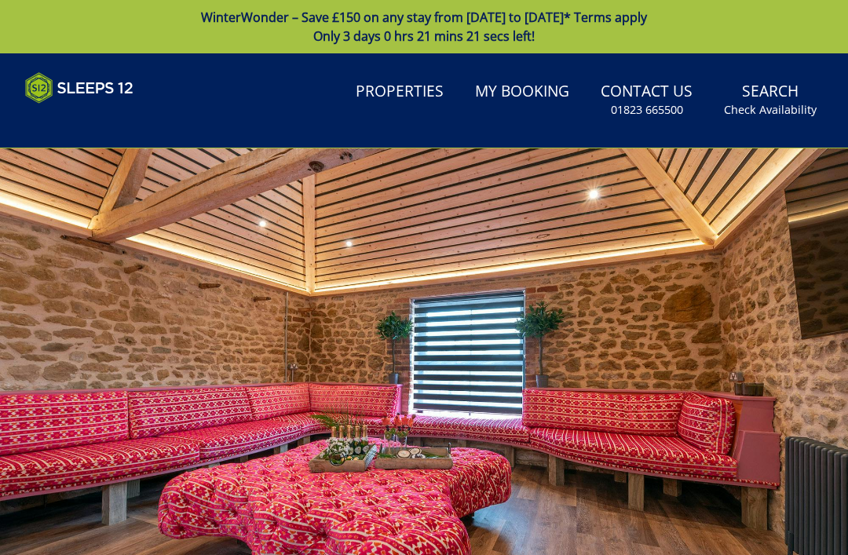
scroll to position [520, 0]
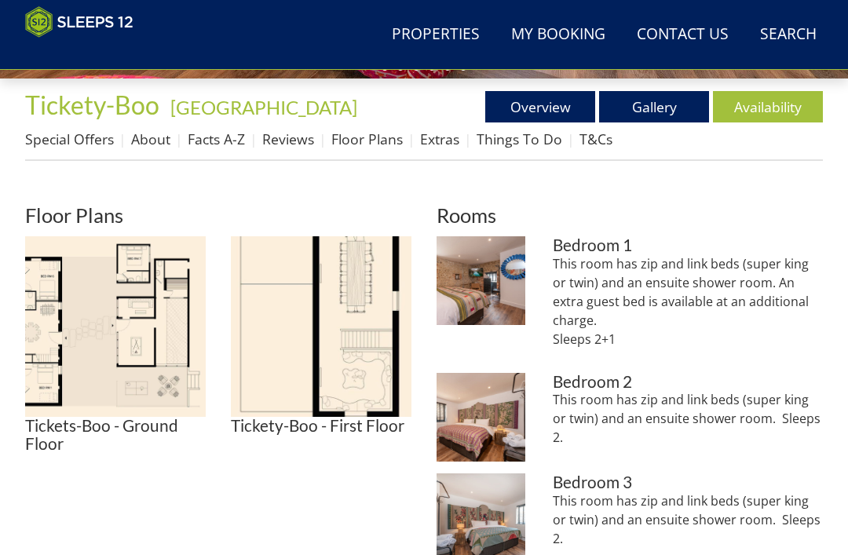
scroll to position [293, 0]
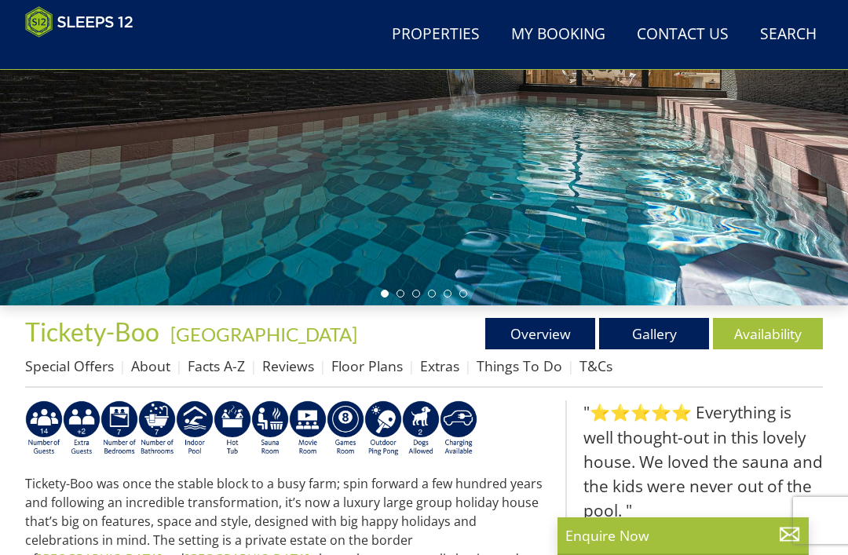
scroll to position [264, 0]
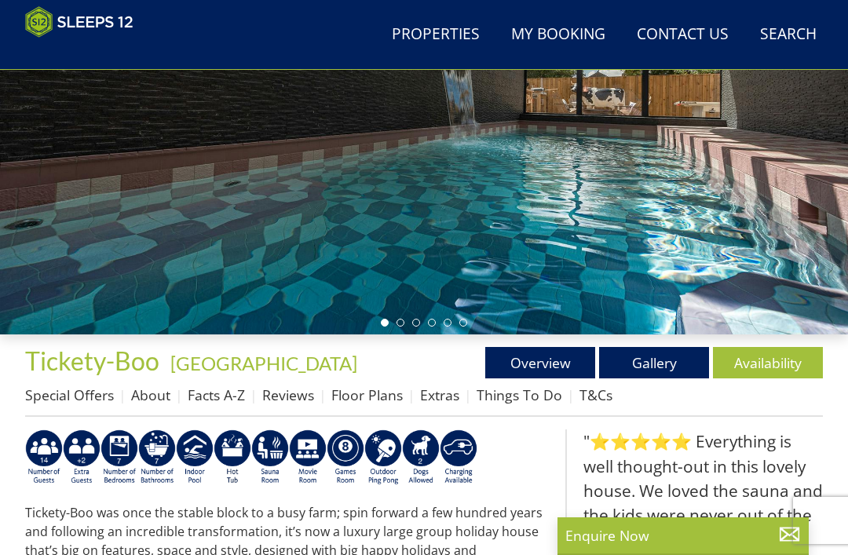
select select "12"
select select "6"
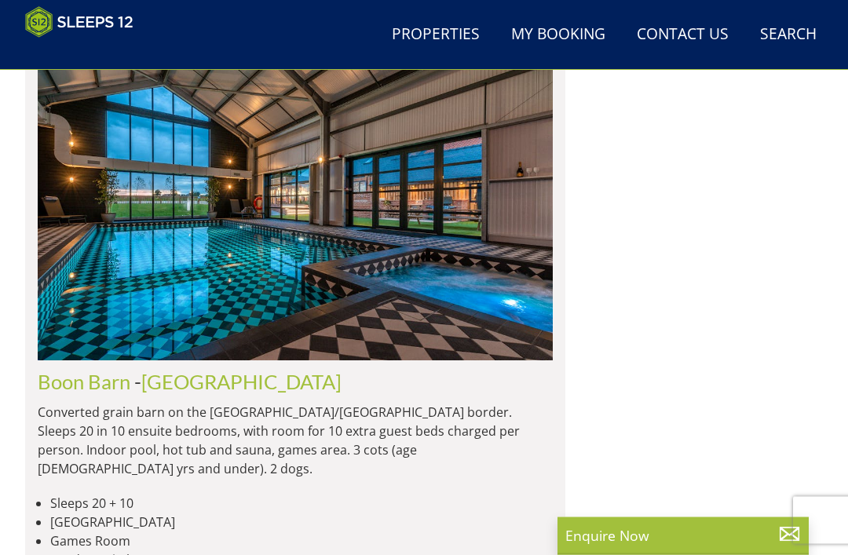
scroll to position [11818, 0]
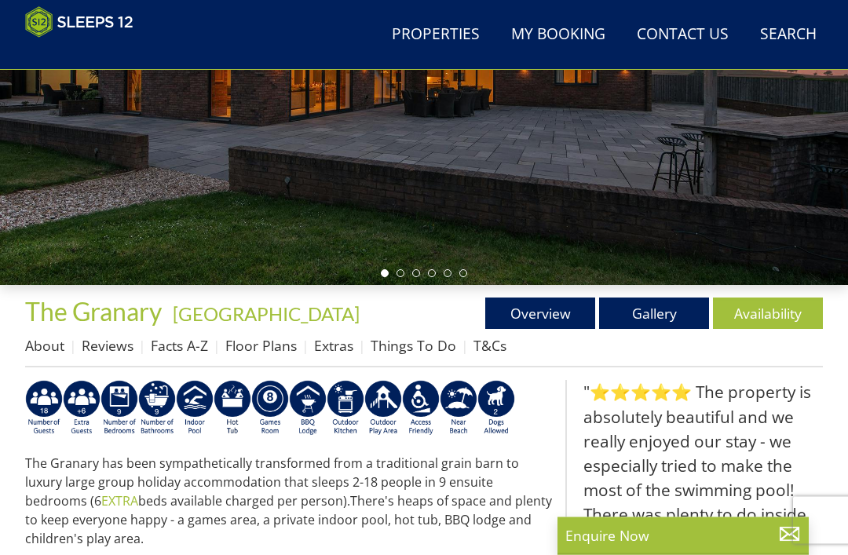
scroll to position [314, 0]
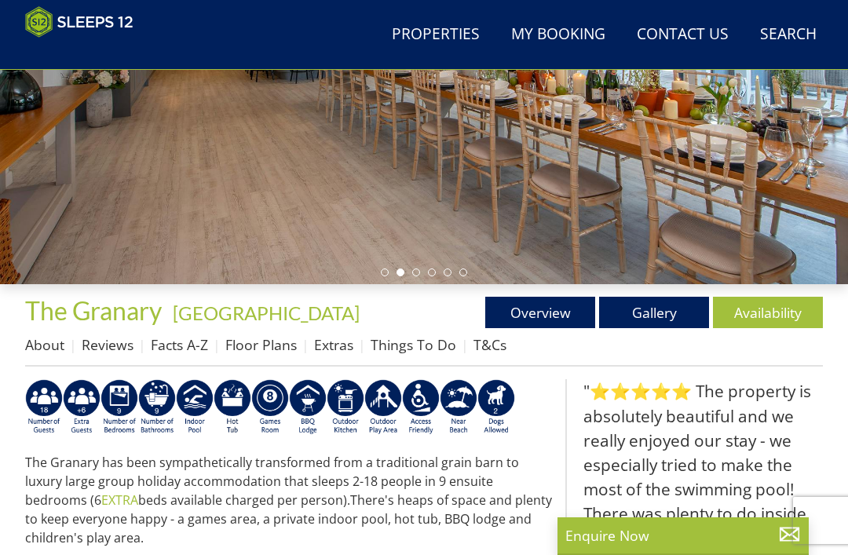
click at [761, 307] on link "Availability" at bounding box center [768, 312] width 110 height 31
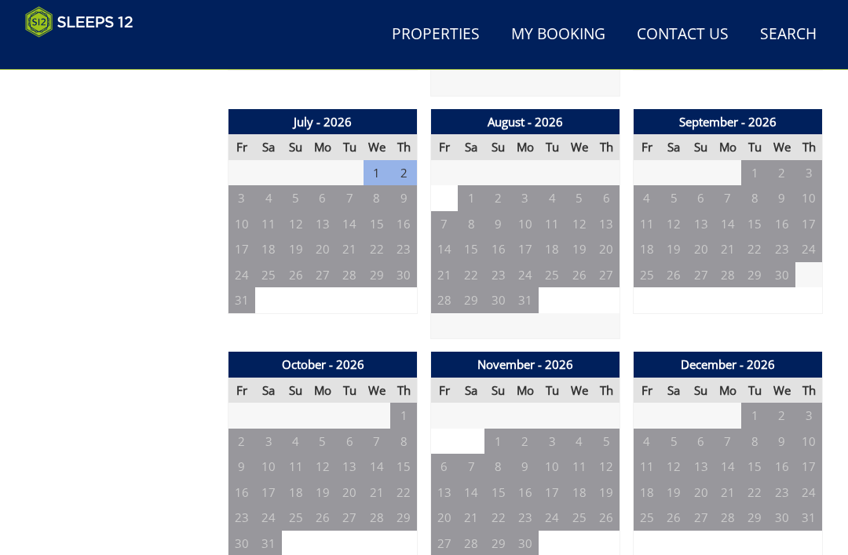
scroll to position [1315, 0]
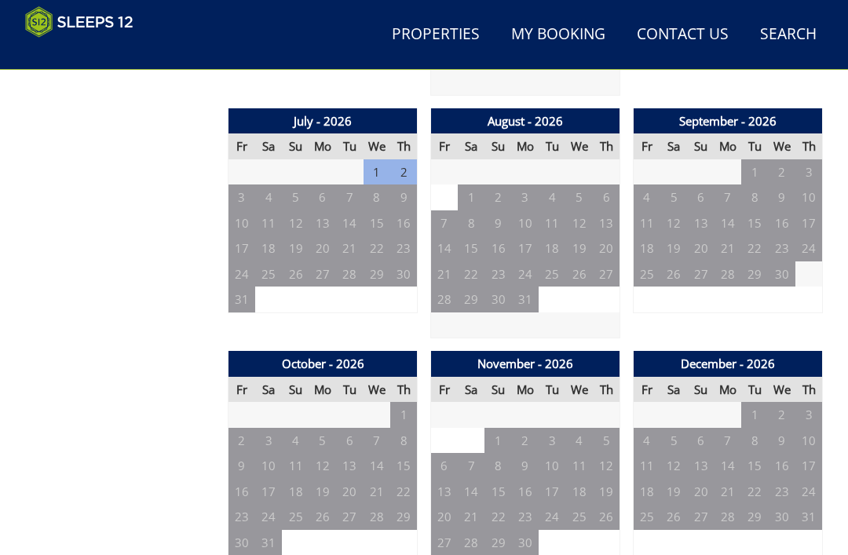
click at [526, 453] on td "9" at bounding box center [525, 466] width 27 height 26
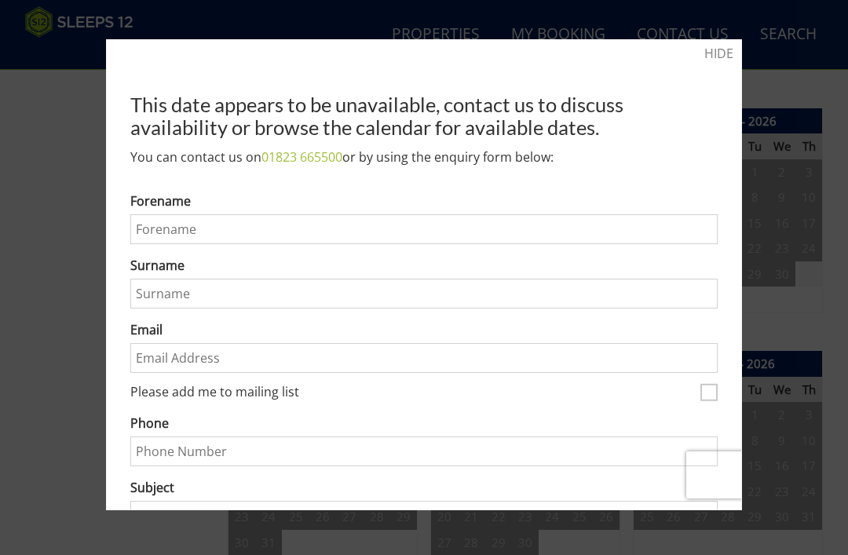
click at [755, 60] on div at bounding box center [424, 277] width 848 height 555
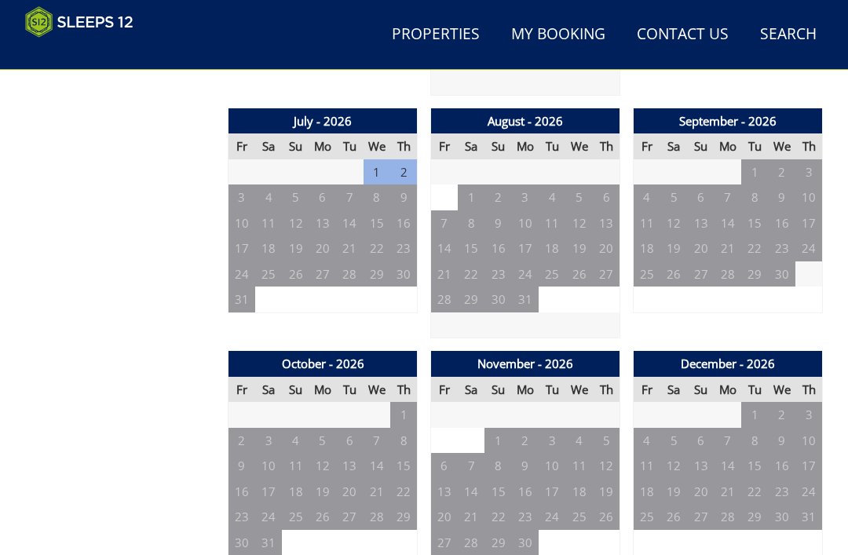
click at [713, 50] on link "Contact Us 01823 665500" at bounding box center [683, 34] width 104 height 35
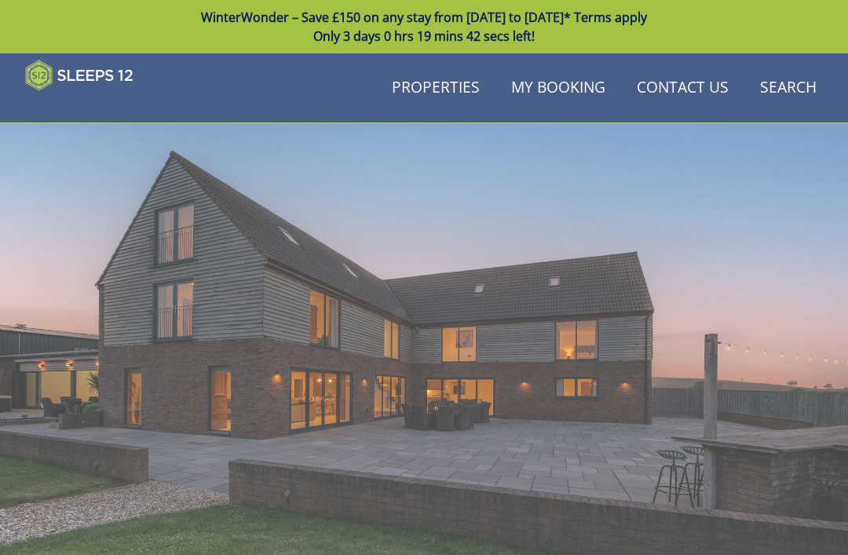
scroll to position [1315, 0]
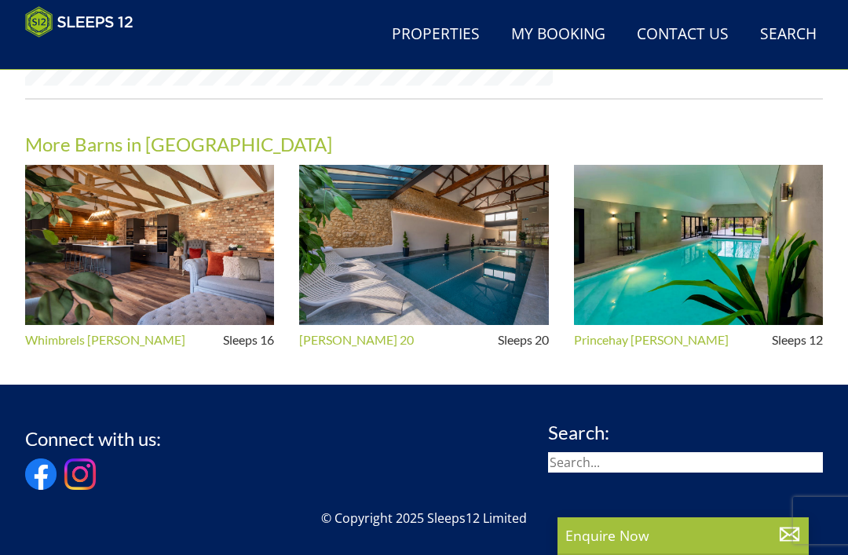
scroll to position [314, 0]
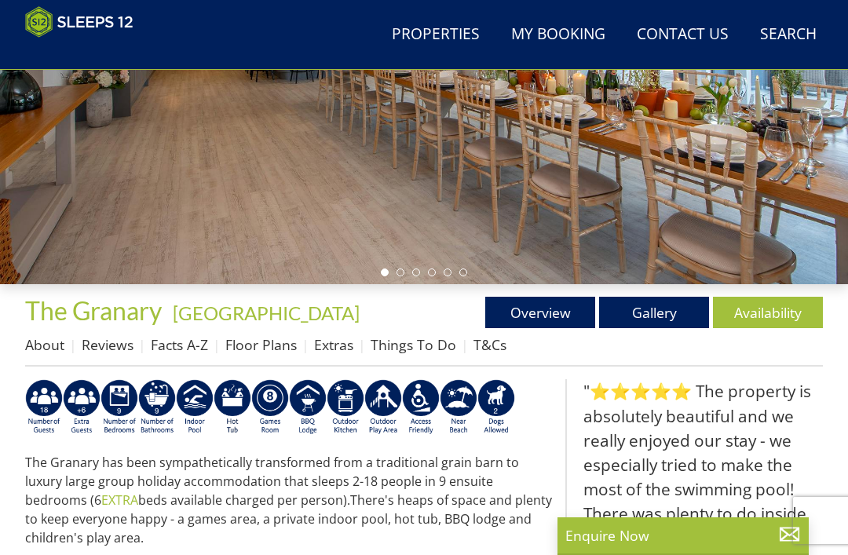
select select "12"
select select "6"
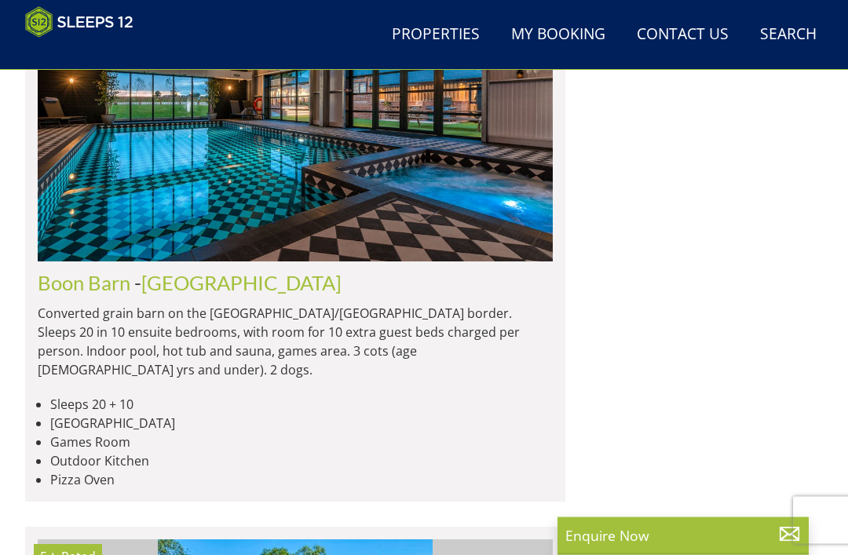
scroll to position [11904, 0]
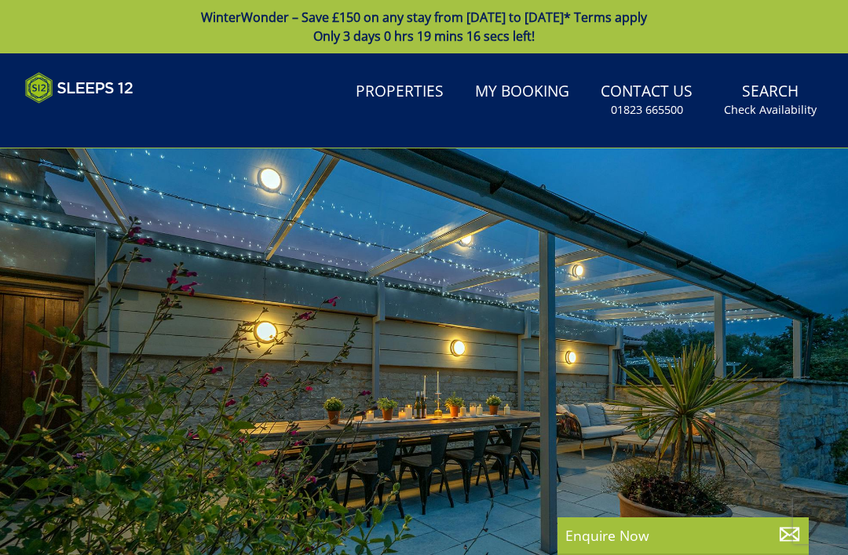
select select "12"
select select "6"
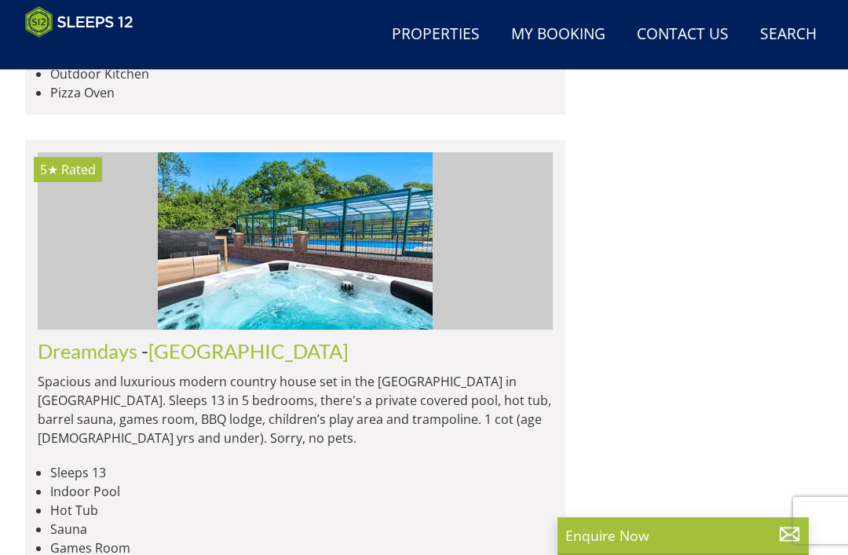
scroll to position [12252, 0]
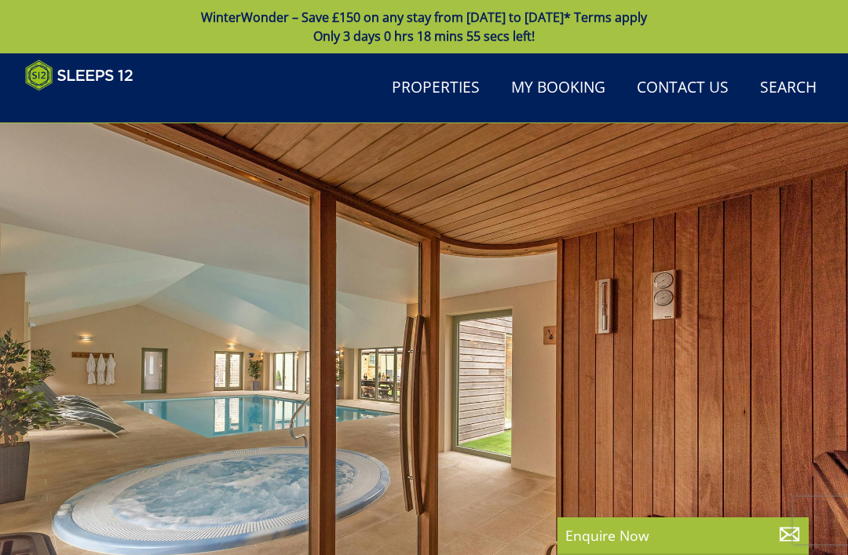
select select "12"
select select "6"
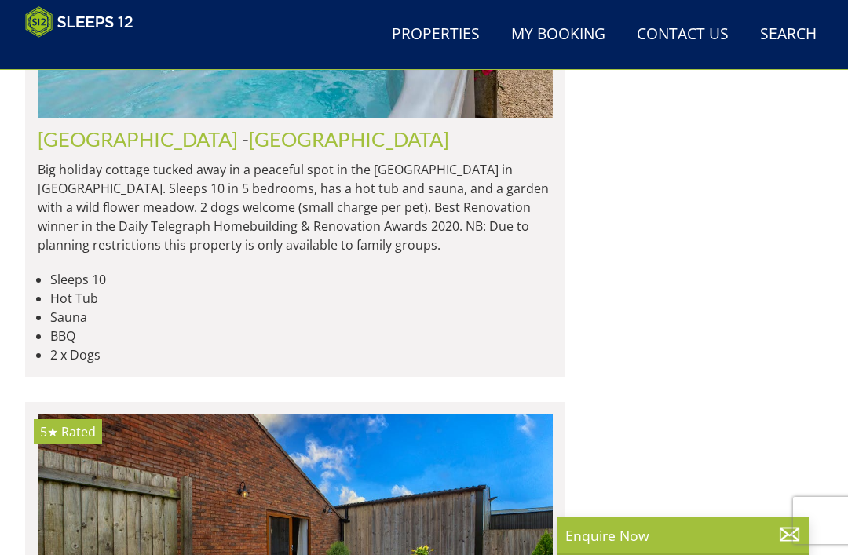
scroll to position [13451, 0]
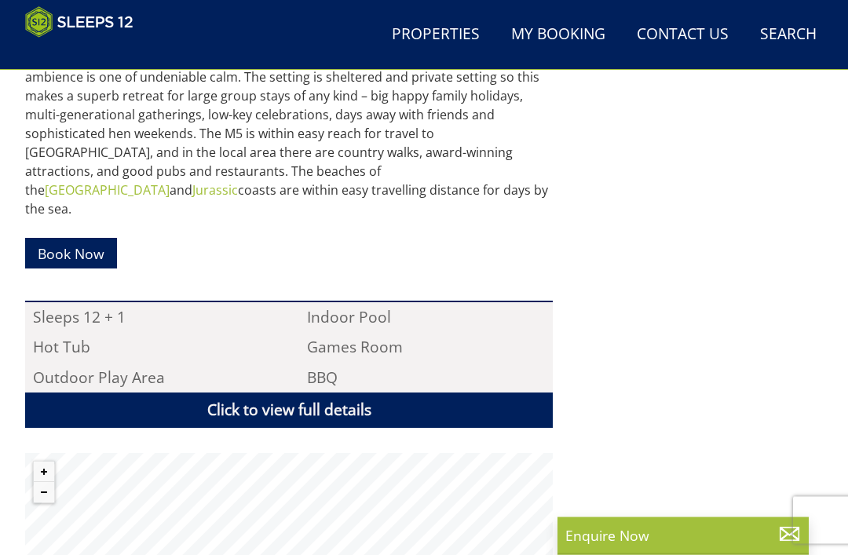
scroll to position [863, 0]
click at [291, 393] on link "Click to view full details" at bounding box center [289, 410] width 528 height 35
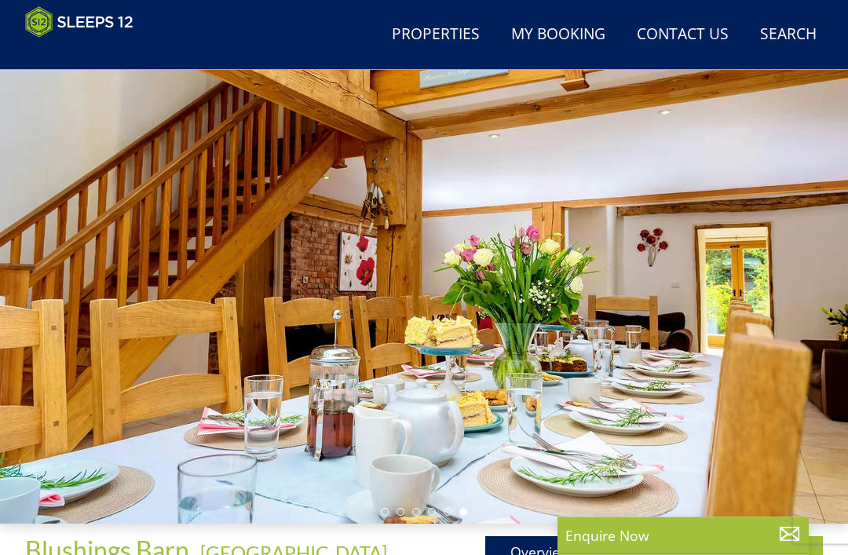
scroll to position [0, 0]
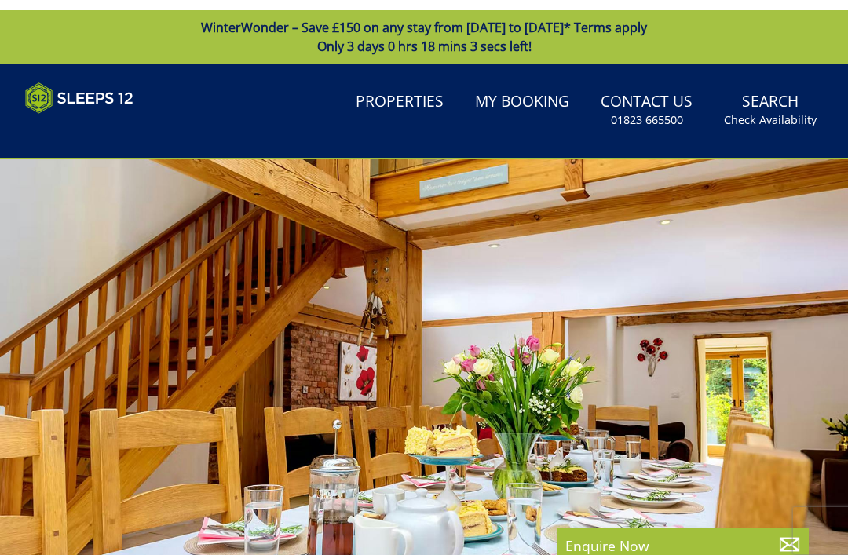
select select "12"
select select "6"
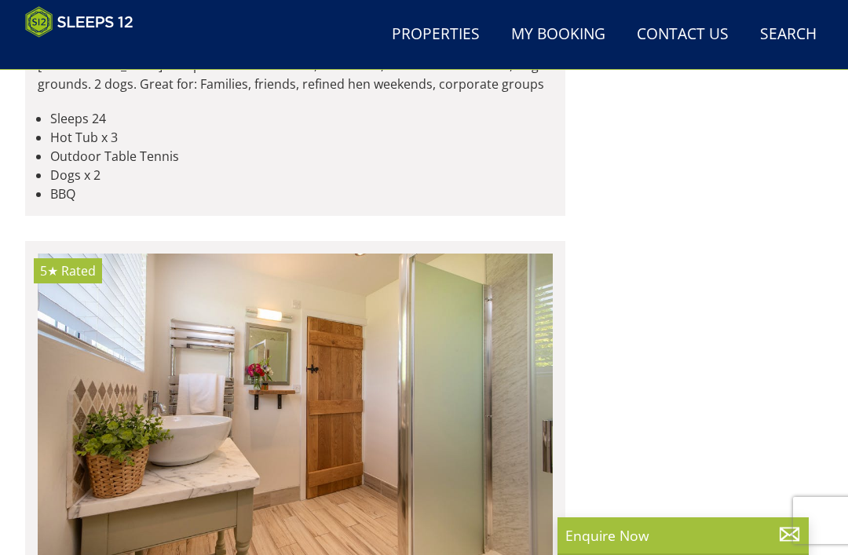
click at [335, 287] on img at bounding box center [295, 420] width 515 height 333
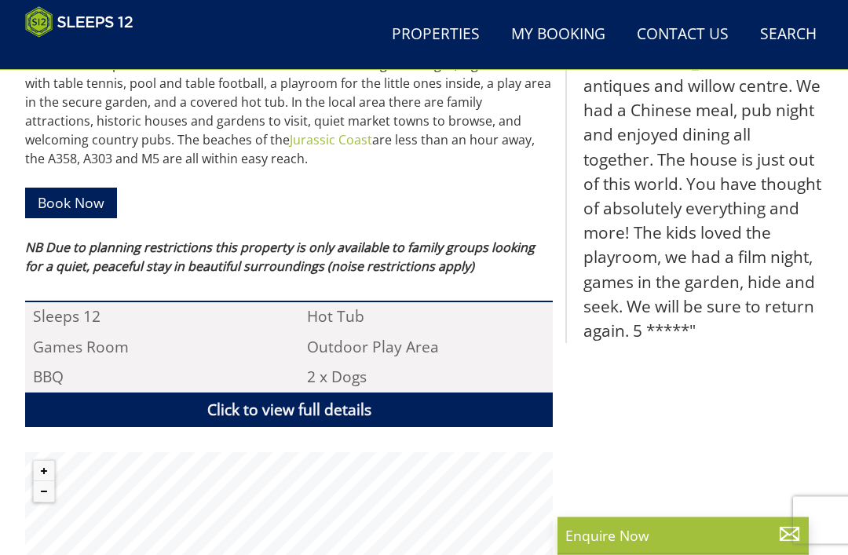
scroll to position [938, 0]
click at [287, 393] on link "Click to view full details" at bounding box center [289, 410] width 528 height 35
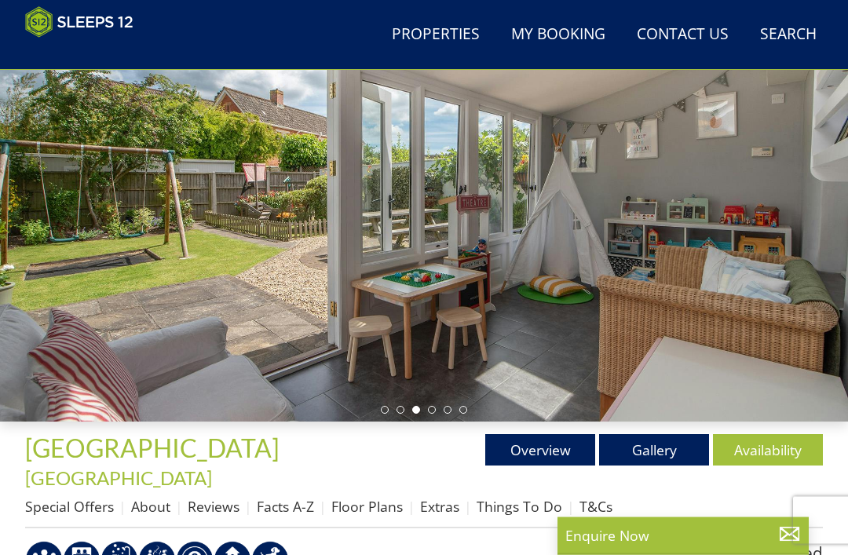
scroll to position [0, 0]
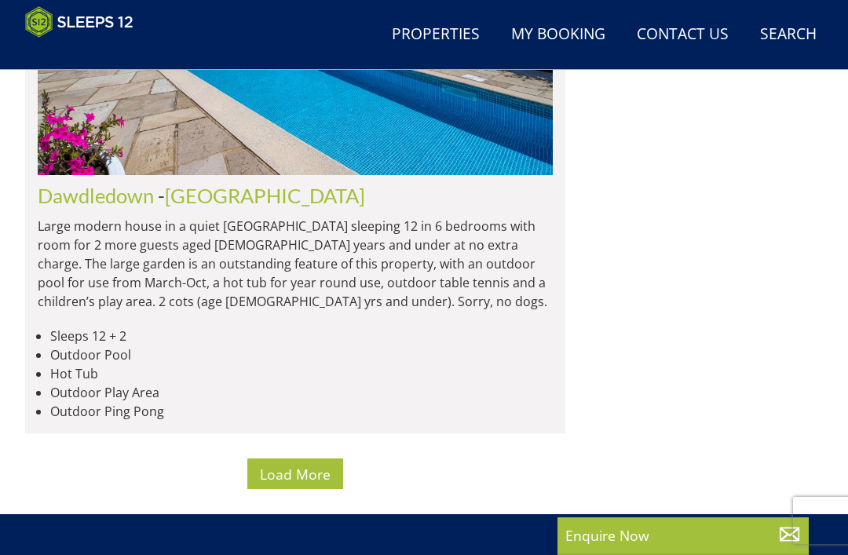
scroll to position [12799, 0]
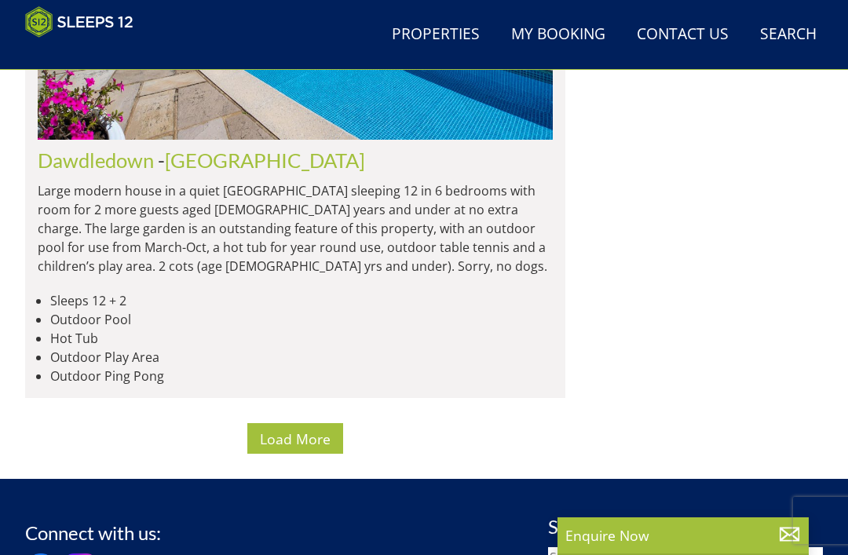
click at [284, 430] on span "Load More" at bounding box center [295, 439] width 71 height 19
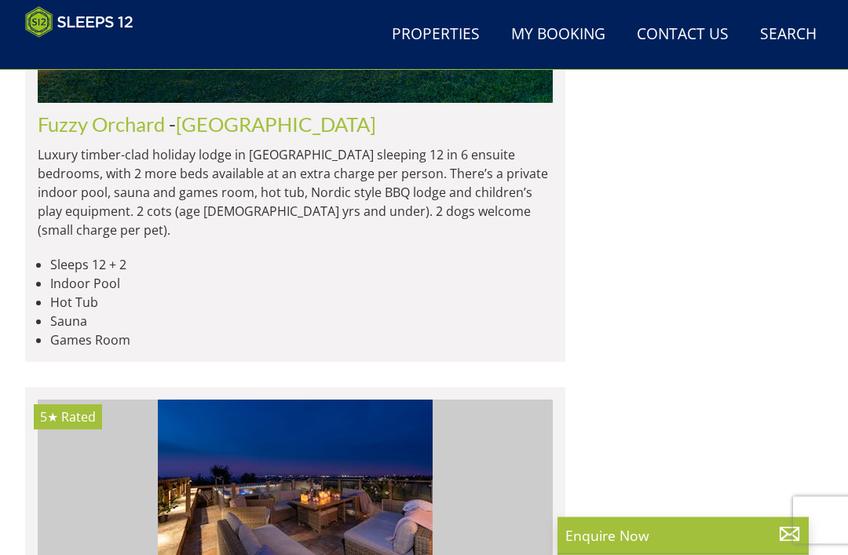
scroll to position [14930, 0]
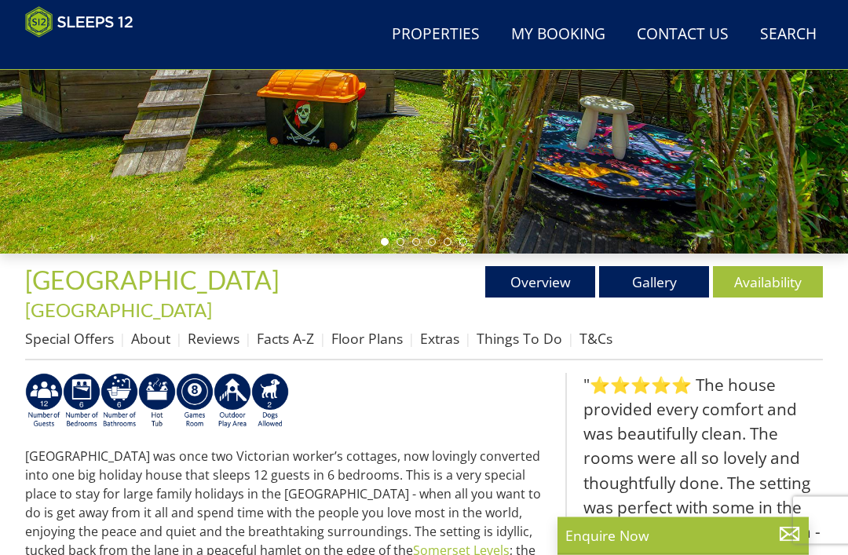
scroll to position [345, 0]
click at [764, 279] on link "Availability" at bounding box center [768, 281] width 110 height 31
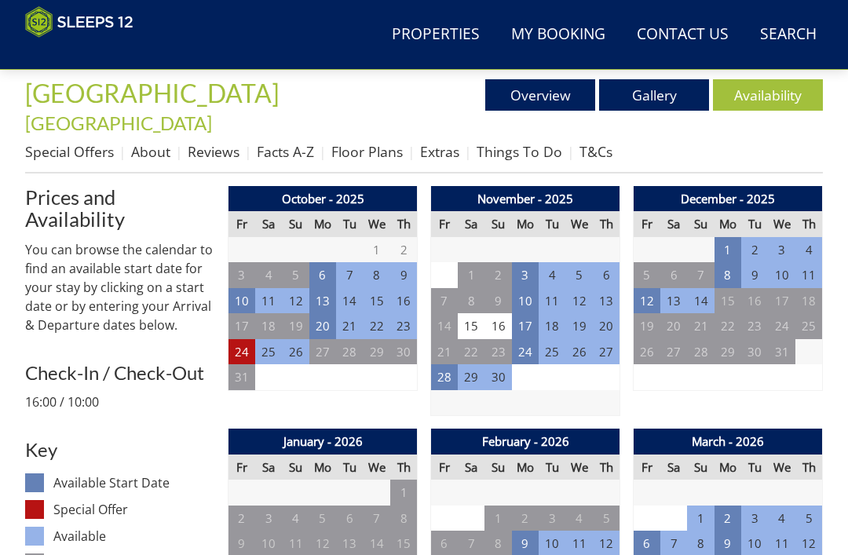
scroll to position [532, 0]
click at [529, 288] on td "10" at bounding box center [525, 301] width 27 height 26
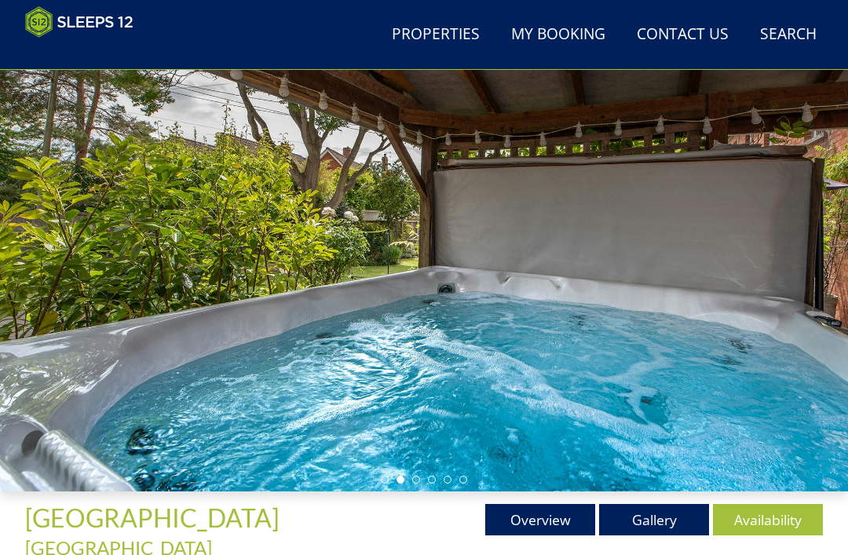
scroll to position [110, 0]
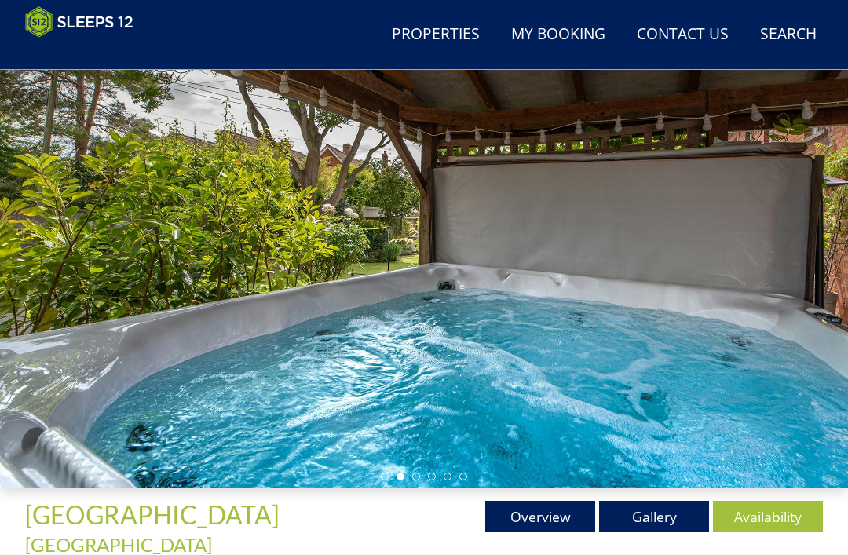
click at [355, 354] on div at bounding box center [424, 250] width 848 height 475
click at [342, 365] on div at bounding box center [424, 250] width 848 height 475
click at [332, 376] on div at bounding box center [424, 250] width 848 height 475
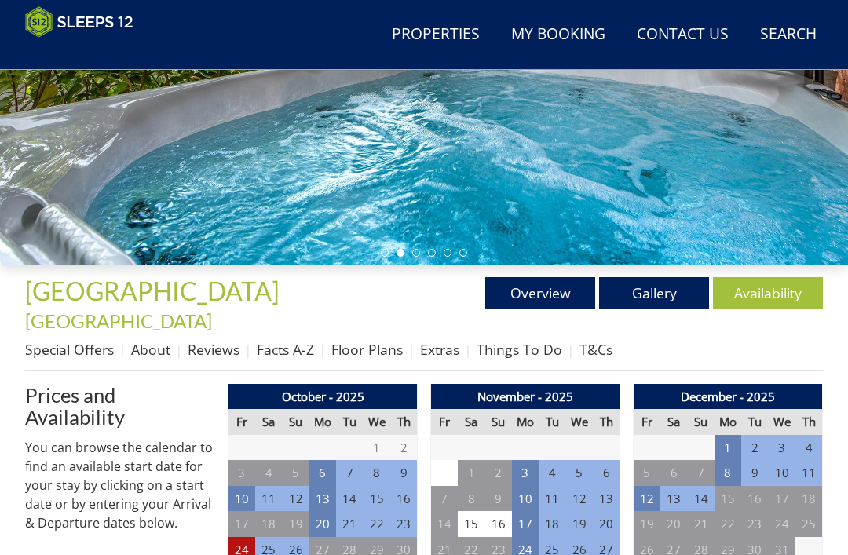
scroll to position [334, 0]
click at [164, 340] on link "About" at bounding box center [150, 349] width 39 height 19
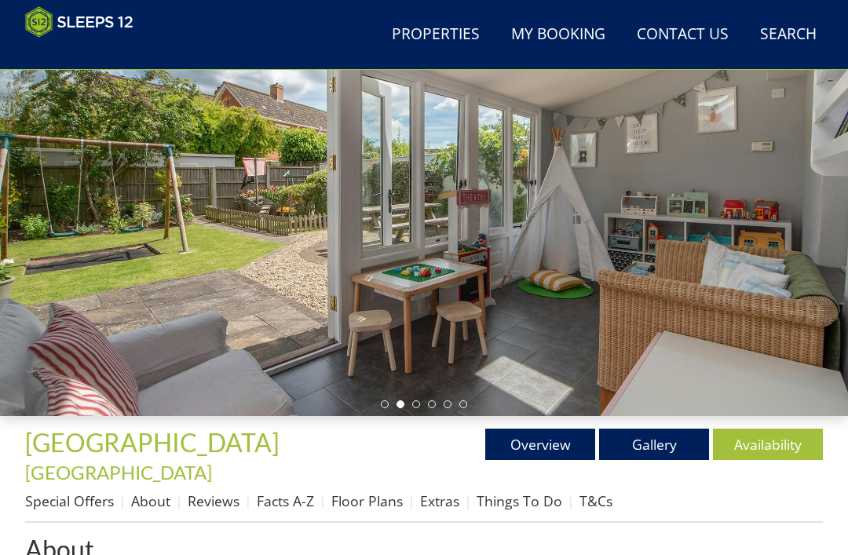
scroll to position [216, 0]
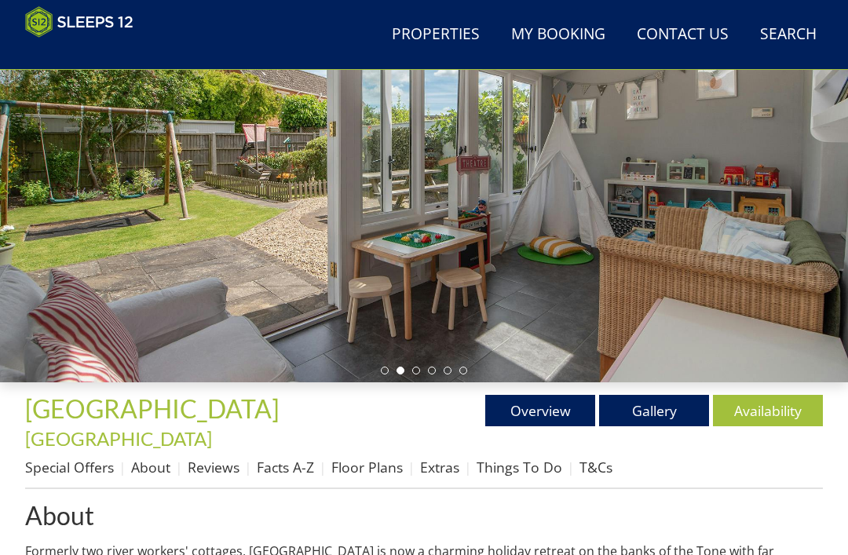
click at [70, 458] on link "Special Offers" at bounding box center [69, 467] width 89 height 19
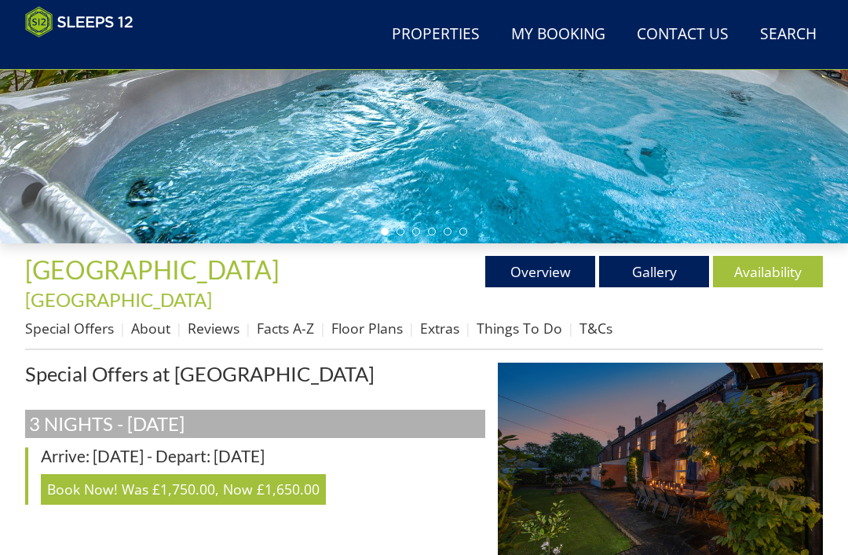
scroll to position [385, 0]
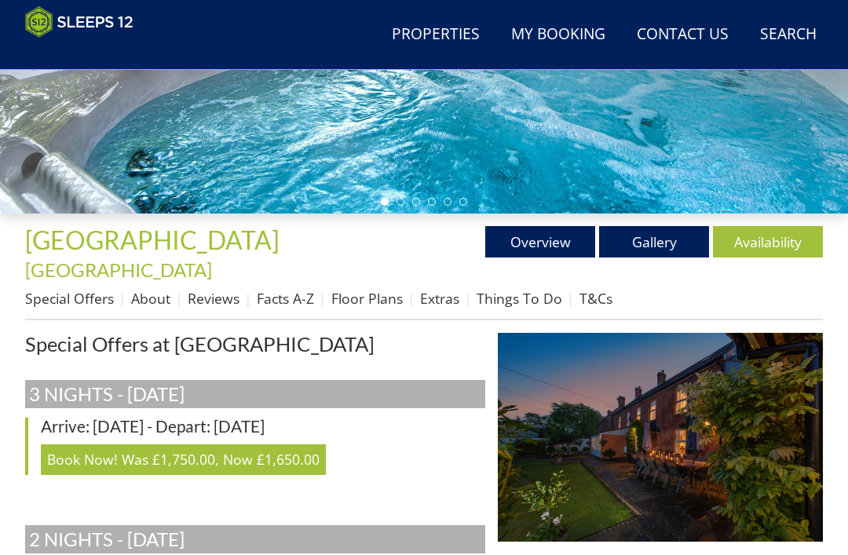
click at [217, 289] on link "Reviews" at bounding box center [214, 298] width 52 height 19
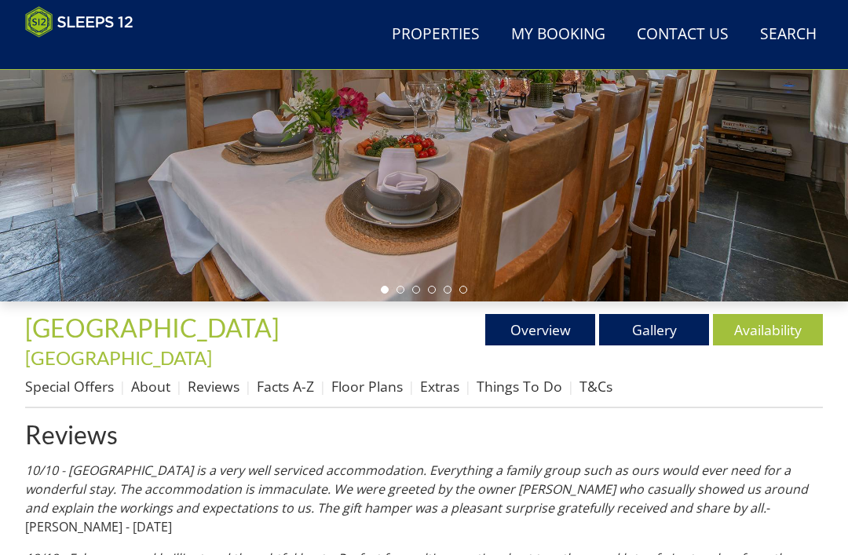
scroll to position [337, 0]
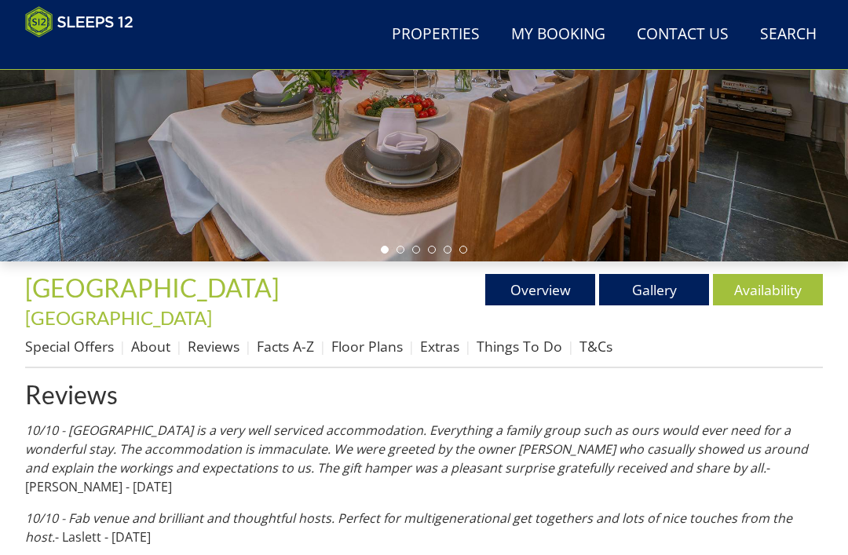
click at [291, 337] on link "Facts A-Z" at bounding box center [285, 346] width 57 height 19
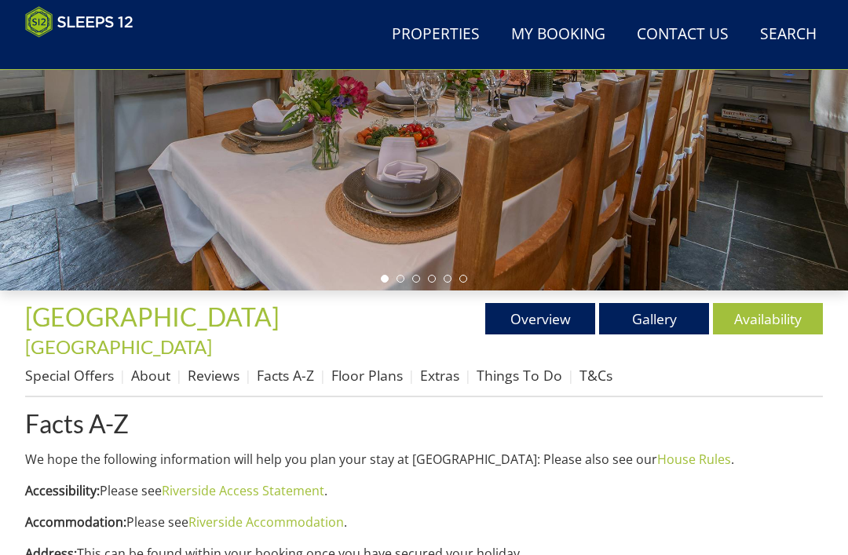
scroll to position [321, 0]
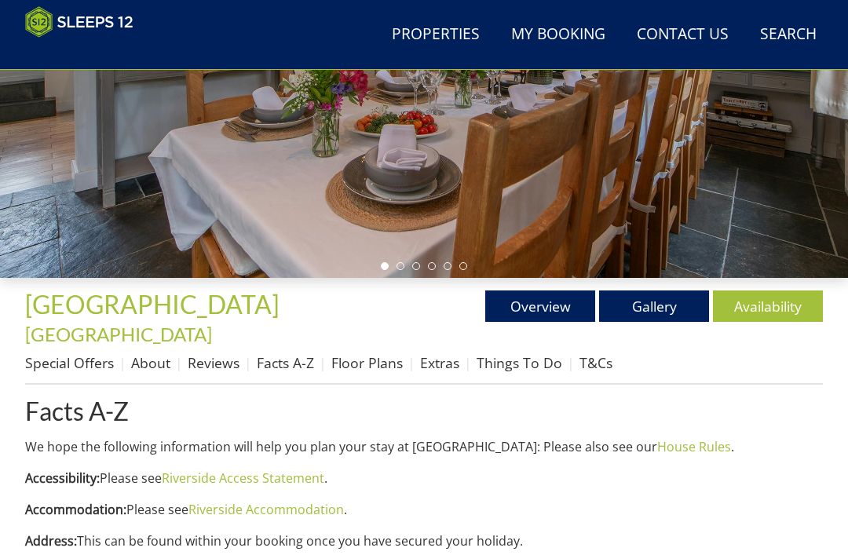
click at [547, 307] on link "Overview" at bounding box center [541, 306] width 110 height 31
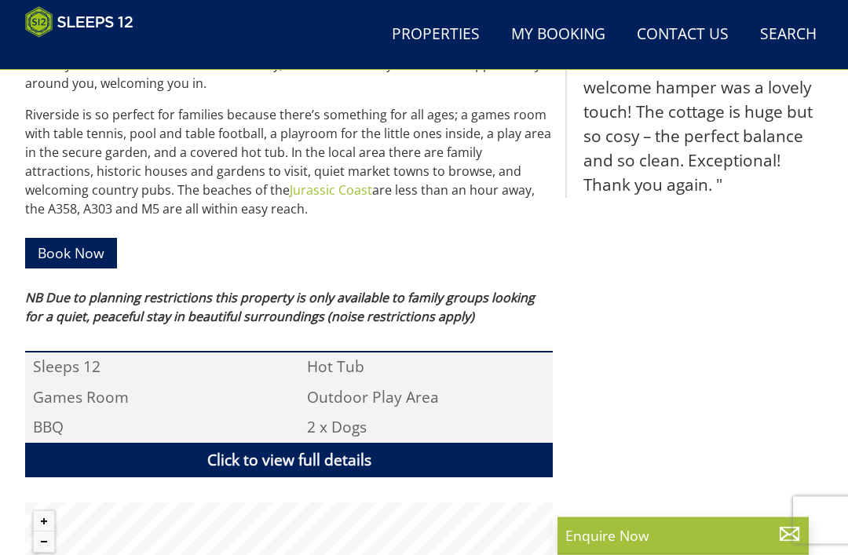
scroll to position [888, 0]
click at [299, 443] on link "Click to view full details" at bounding box center [289, 460] width 528 height 35
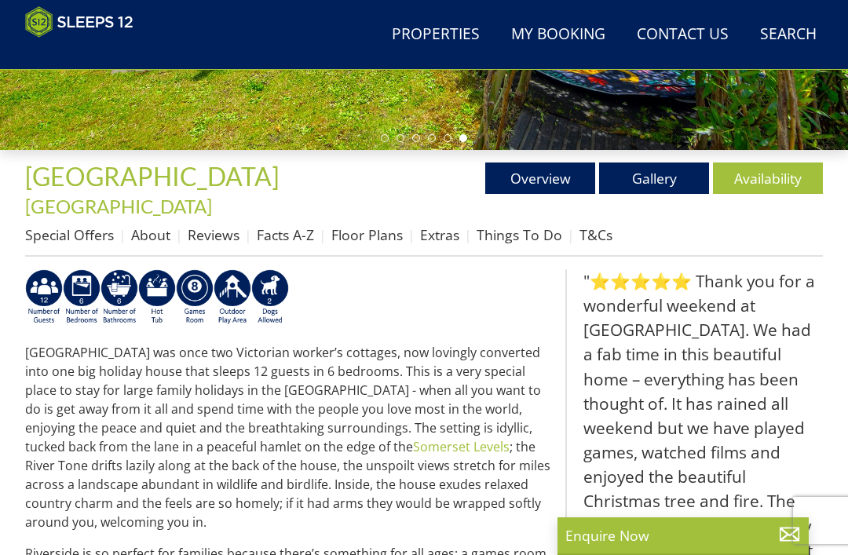
scroll to position [443, 0]
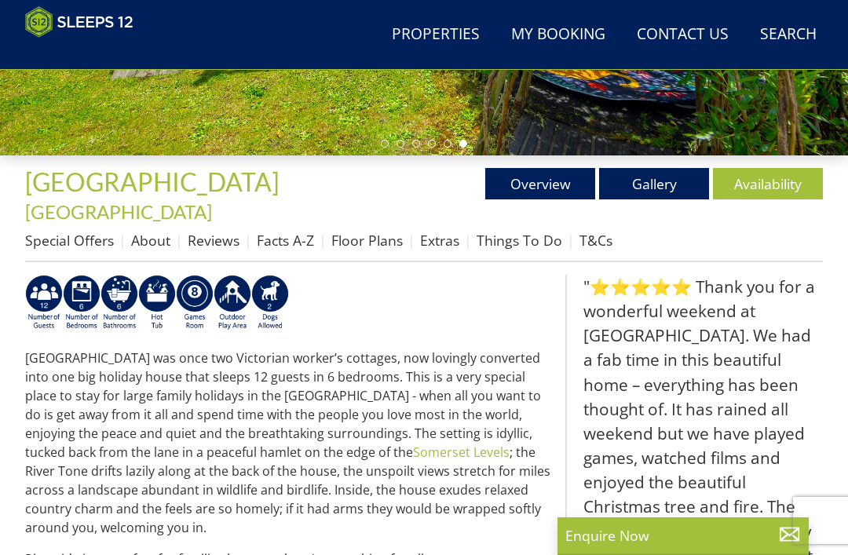
click at [655, 178] on link "Gallery" at bounding box center [654, 183] width 110 height 31
